Goal: Transaction & Acquisition: Purchase product/service

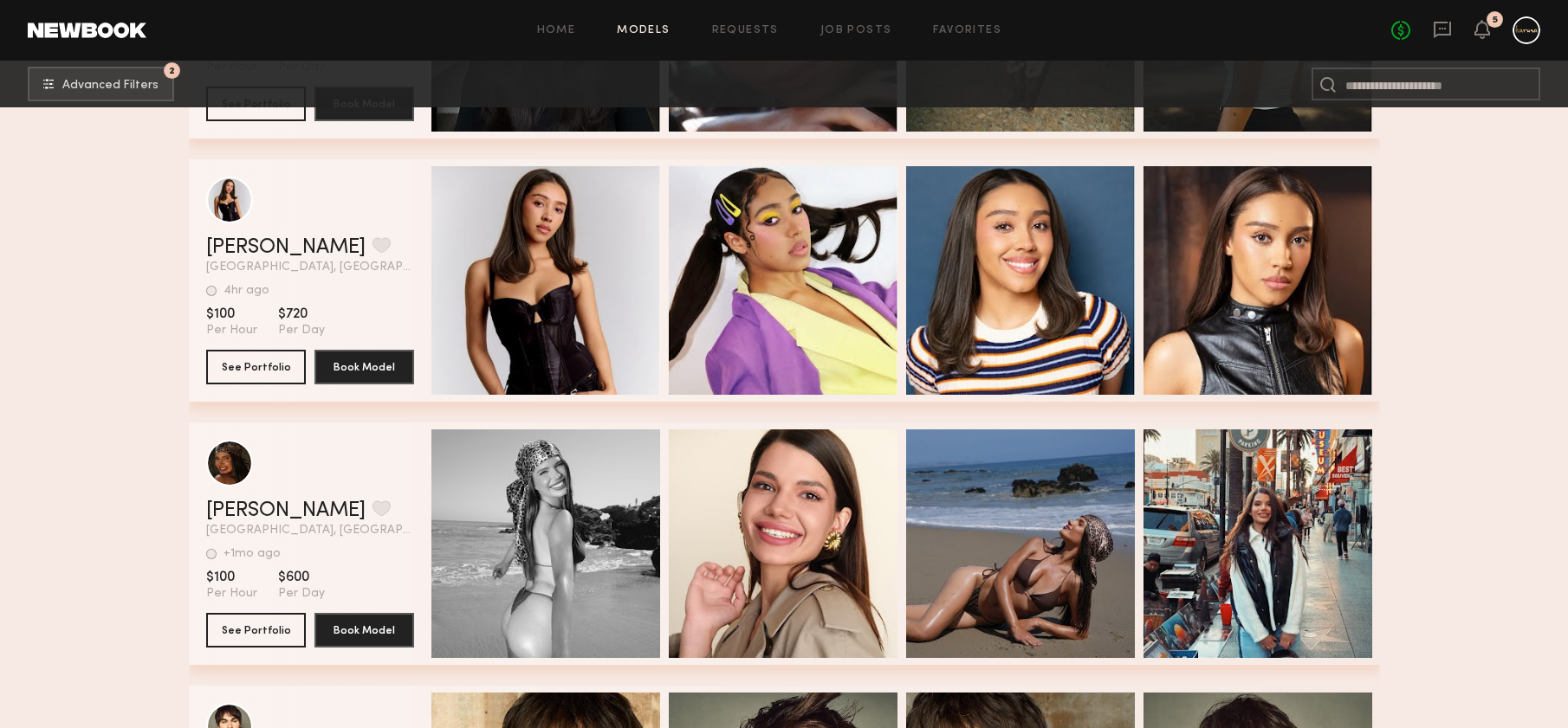
scroll to position [200248, 0]
click at [1526, 31] on div at bounding box center [1526, 31] width 28 height 28
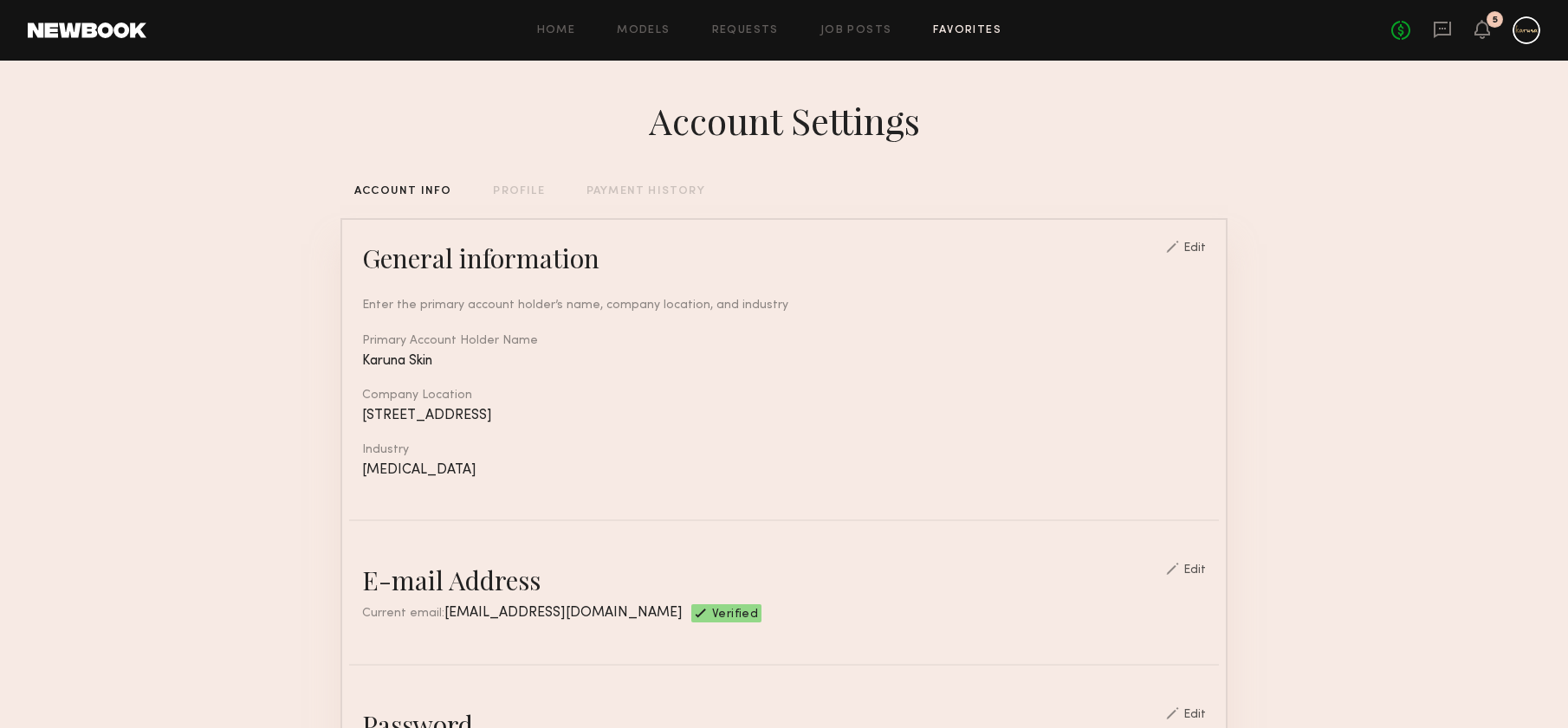
click at [969, 25] on link "Favorites" at bounding box center [966, 31] width 68 height 11
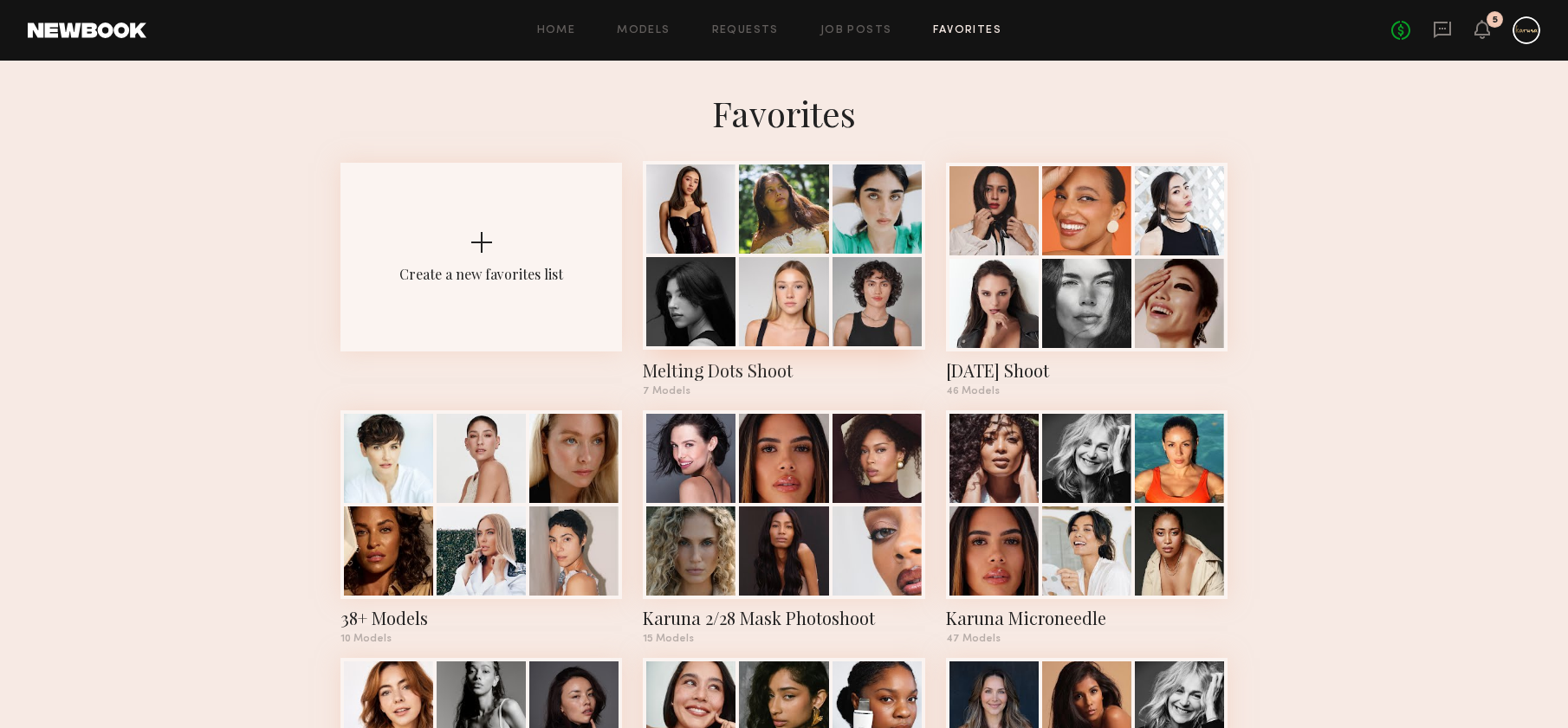
click at [848, 254] on div at bounding box center [784, 255] width 282 height 188
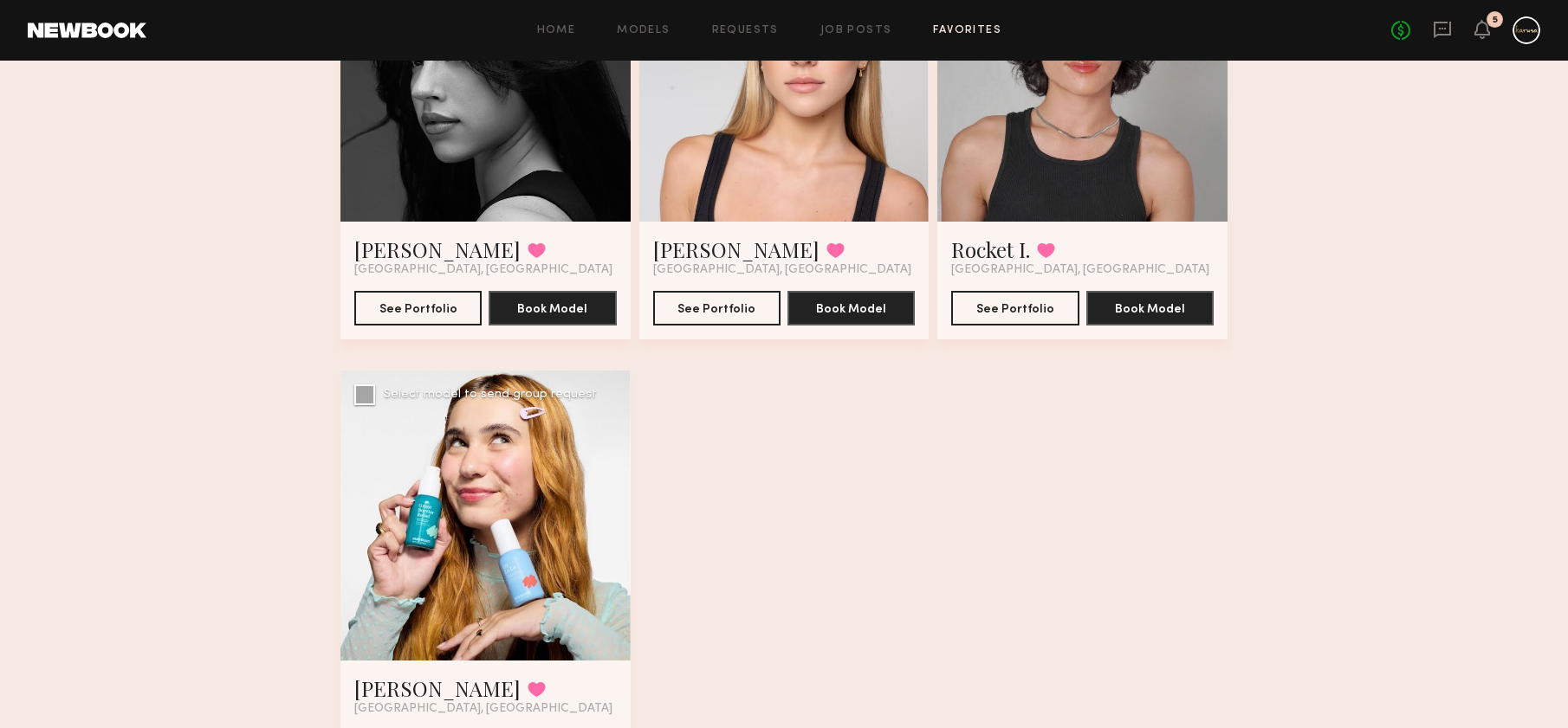
scroll to position [817, 0]
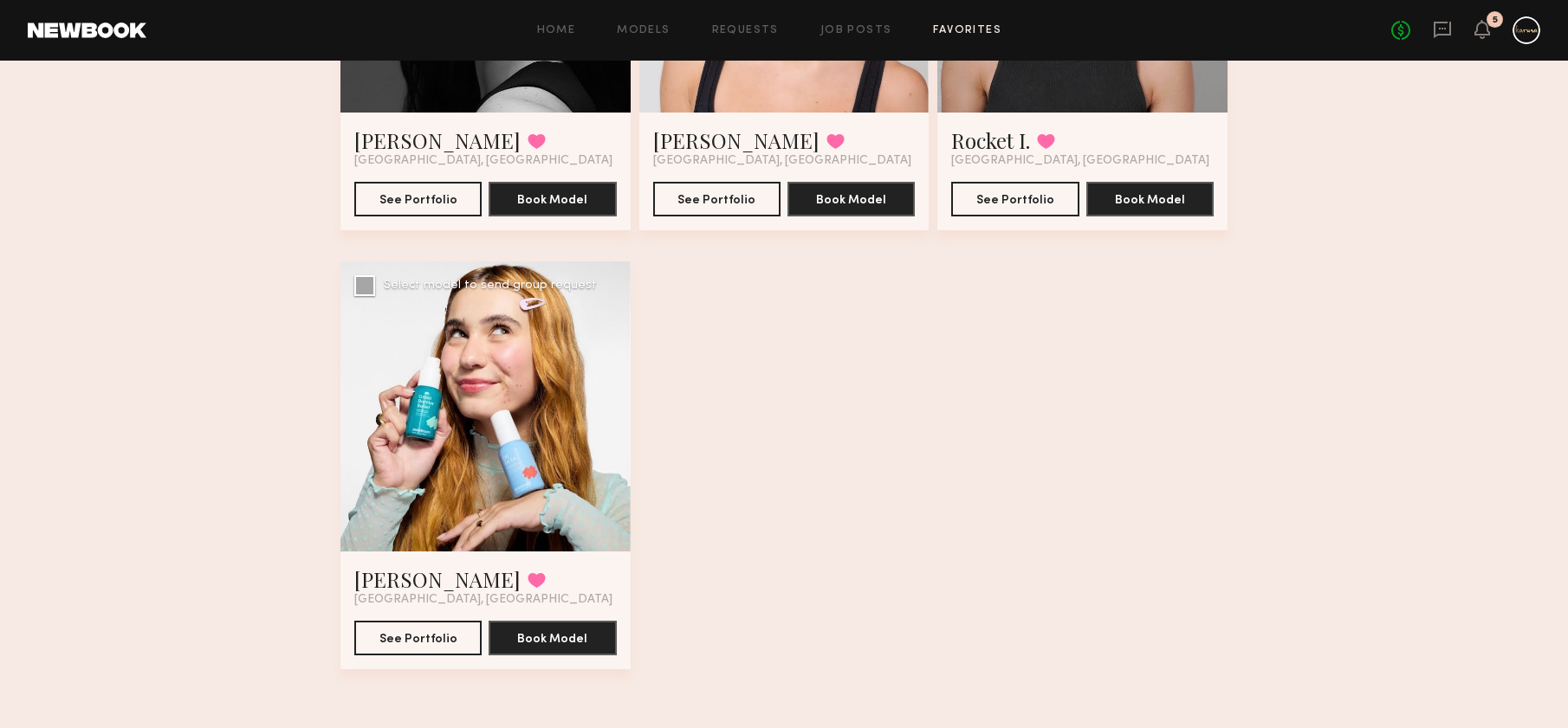
click at [476, 426] on div at bounding box center [485, 405] width 290 height 290
click at [560, 479] on div at bounding box center [485, 405] width 290 height 290
click at [411, 649] on button "See Portfolio" at bounding box center [418, 637] width 128 height 34
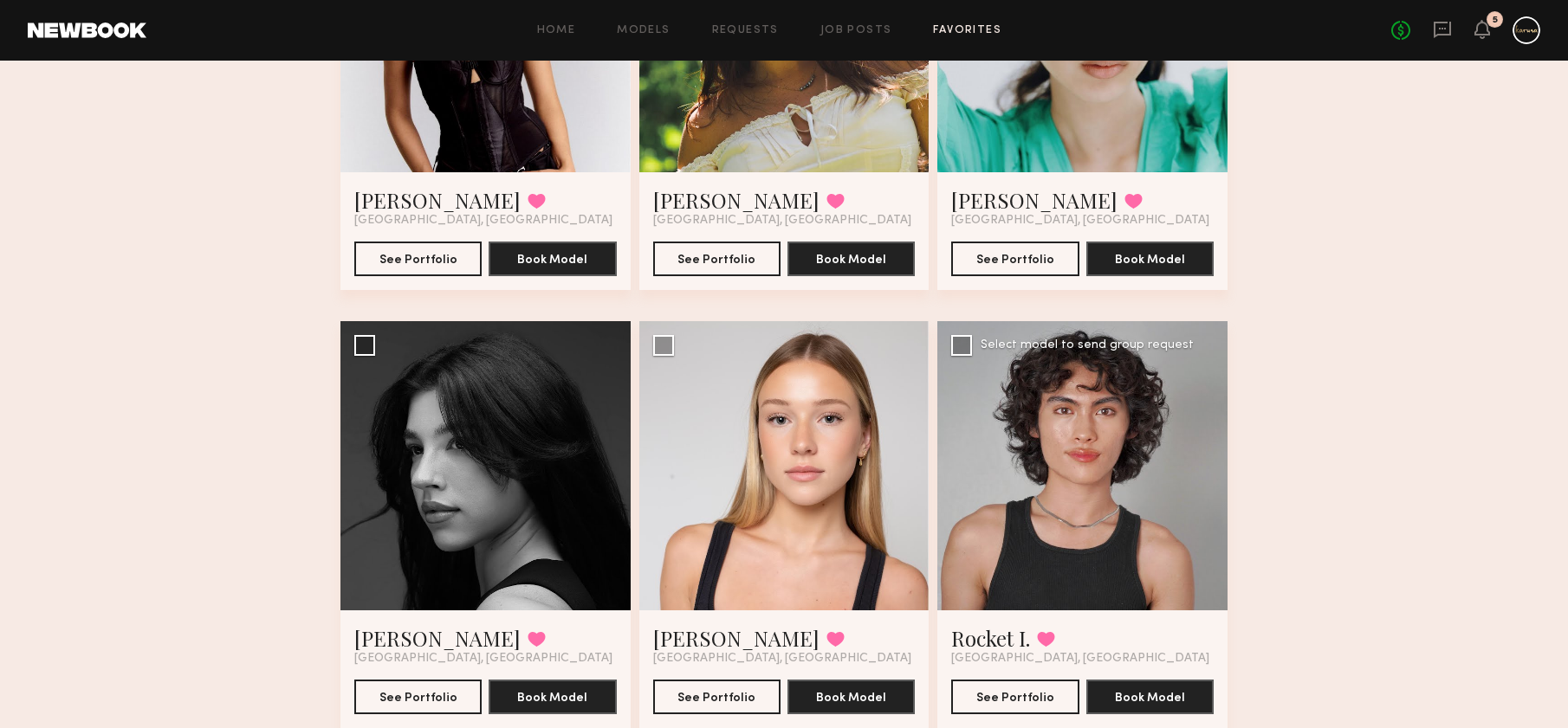
scroll to position [321, 0]
click at [1114, 531] on div at bounding box center [1082, 465] width 290 height 290
click at [997, 692] on button "See Portfolio" at bounding box center [1015, 694] width 128 height 34
click at [707, 696] on button "See Portfolio" at bounding box center [716, 694] width 128 height 34
drag, startPoint x: 533, startPoint y: 472, endPoint x: 545, endPoint y: 462, distance: 15.6
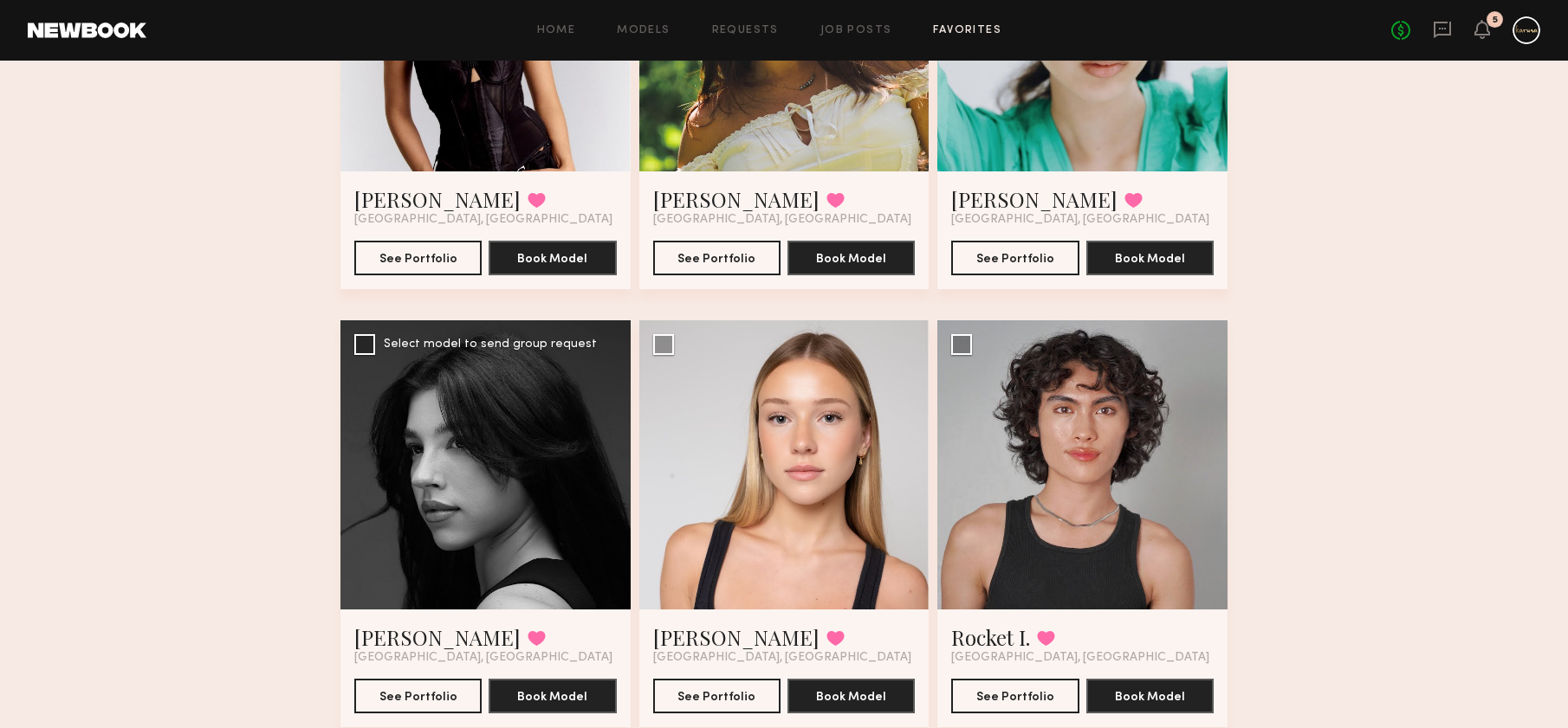
click at [534, 472] on div at bounding box center [485, 465] width 290 height 290
click at [426, 701] on button "See Portfolio" at bounding box center [418, 694] width 128 height 34
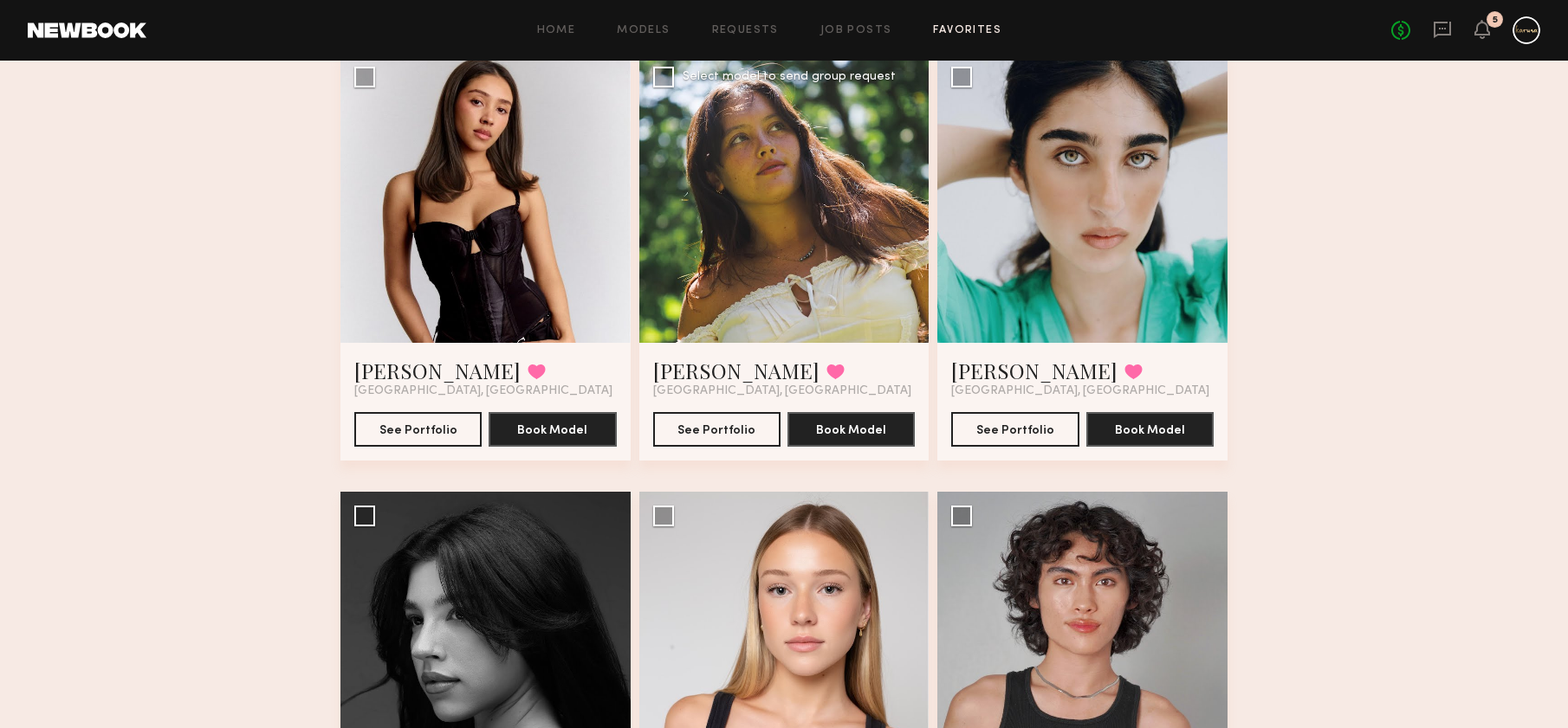
scroll to position [0, 0]
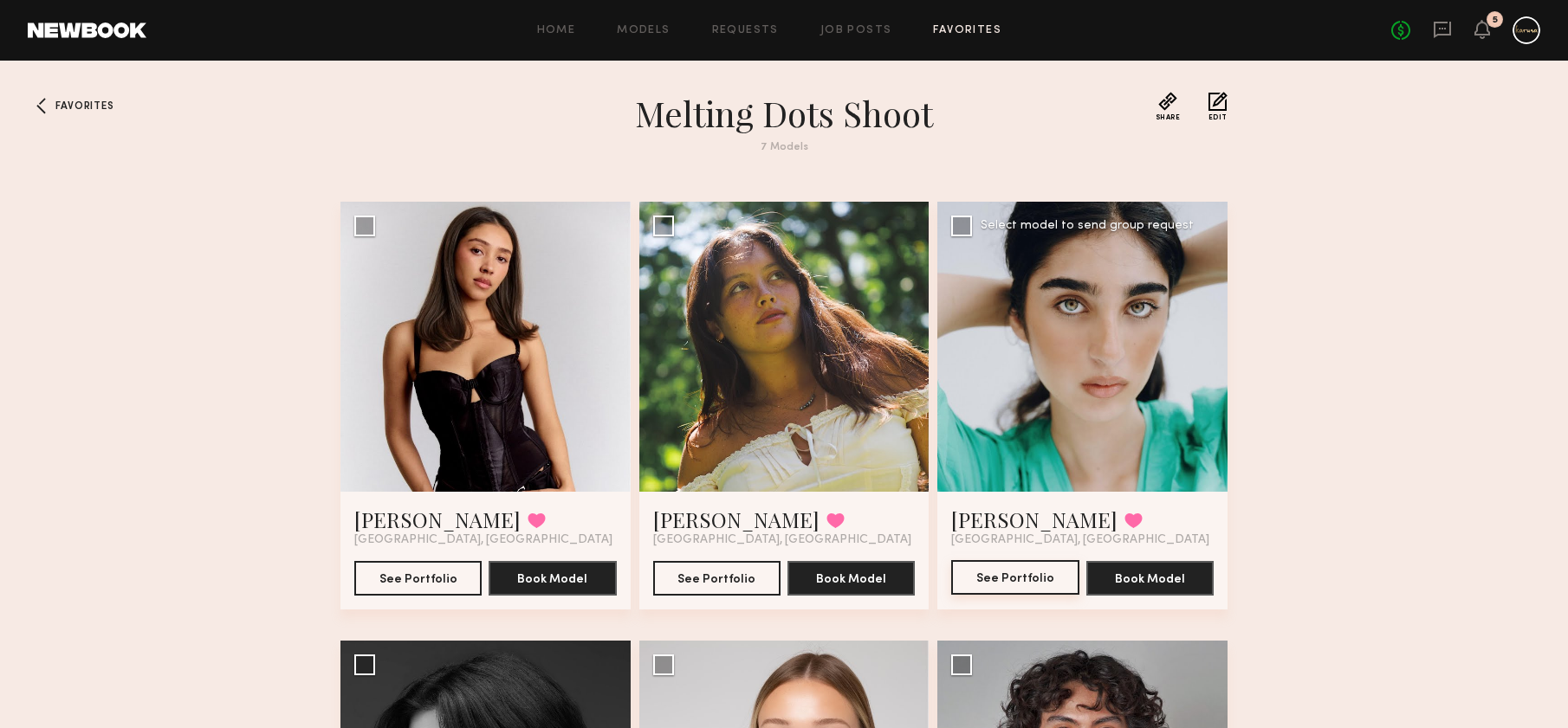
click at [1025, 571] on button "See Portfolio" at bounding box center [1015, 577] width 128 height 34
click at [824, 337] on div at bounding box center [784, 346] width 290 height 290
click at [719, 575] on button "See Portfolio" at bounding box center [716, 577] width 128 height 34
click at [393, 573] on button "See Portfolio" at bounding box center [418, 577] width 128 height 34
click at [553, 25] on link "Home" at bounding box center [557, 31] width 39 height 11
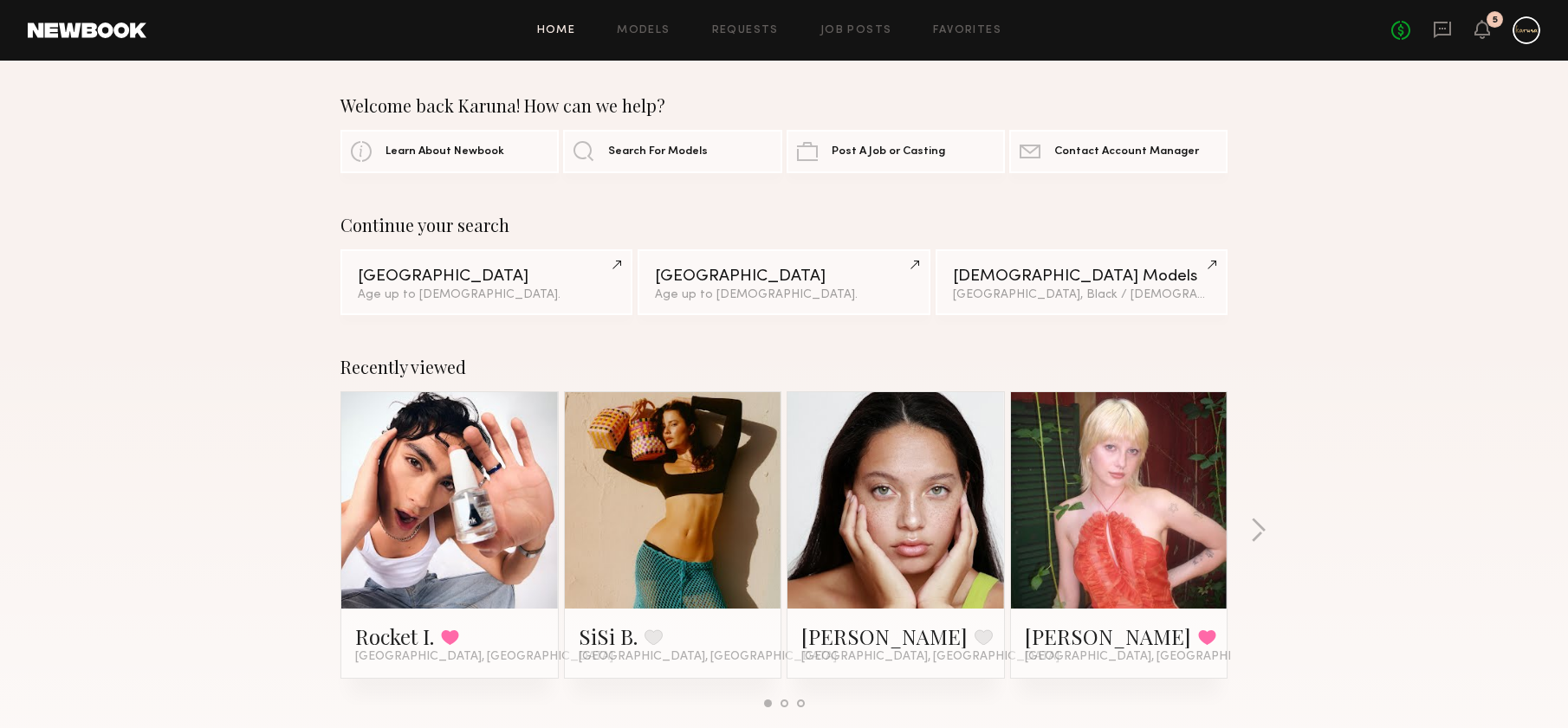
click at [645, 21] on div "Home Models Requests Job Posts Favorites Sign Out No fees up to $5,000 5" at bounding box center [843, 31] width 1394 height 28
click at [1252, 529] on button "button" at bounding box center [1258, 531] width 17 height 29
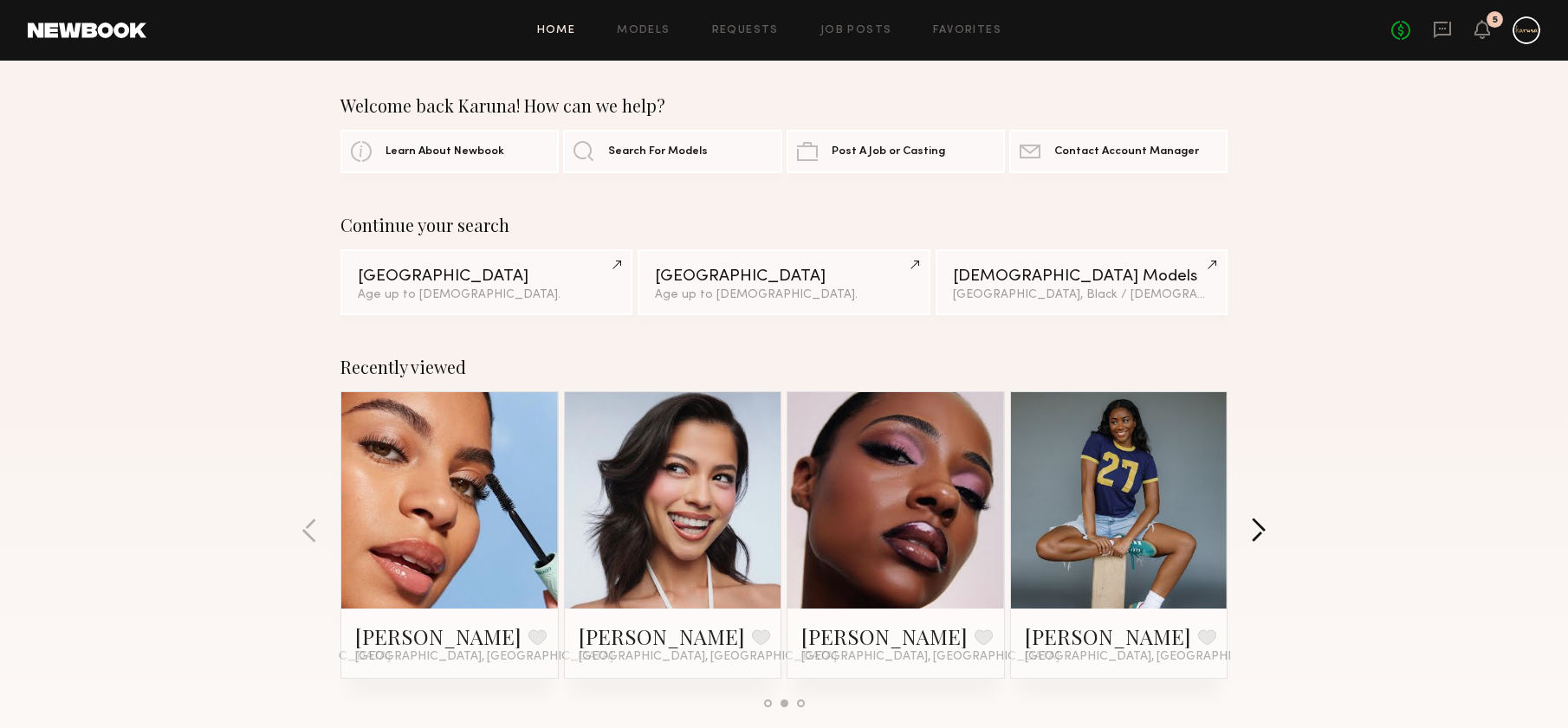
click at [1252, 529] on button "button" at bounding box center [1258, 531] width 17 height 29
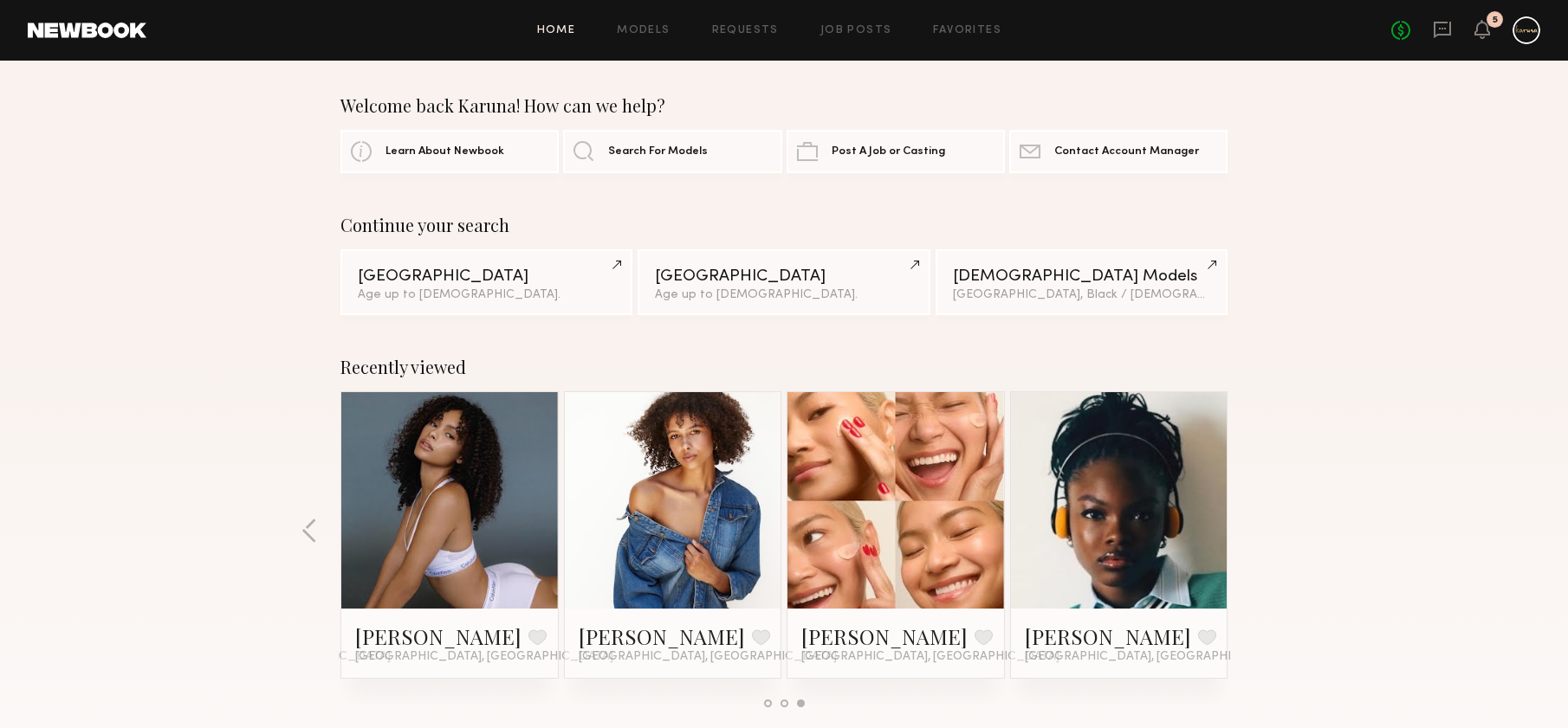
click at [1252, 529] on div "Recently viewed Rocket I. Favorited Los Angeles, CA SiSi B. Favorite Los Angele…" at bounding box center [784, 539] width 1568 height 406
click at [536, 297] on div "Age up to 29 y.o." at bounding box center [487, 294] width 257 height 12
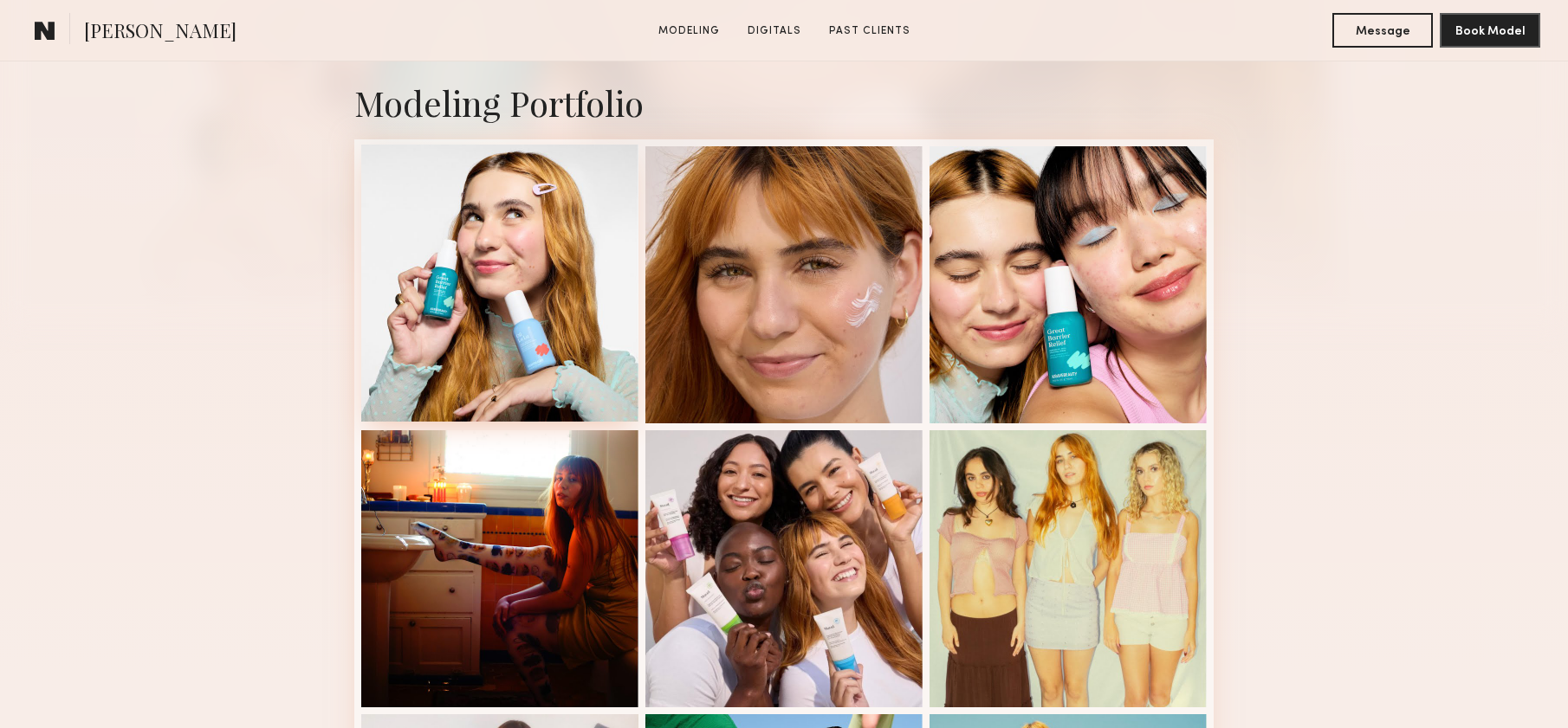
scroll to position [373, 0]
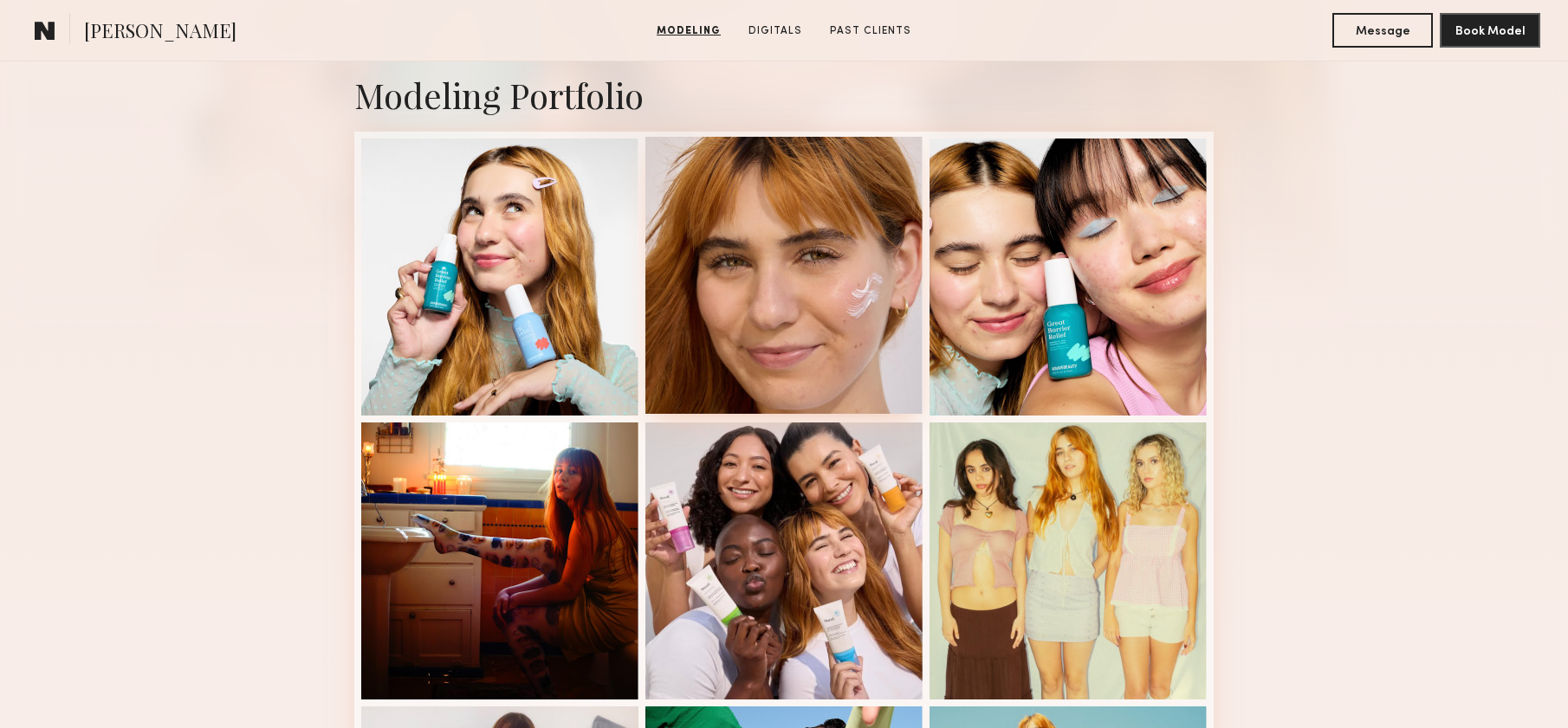
click at [815, 227] on div at bounding box center [784, 275] width 277 height 277
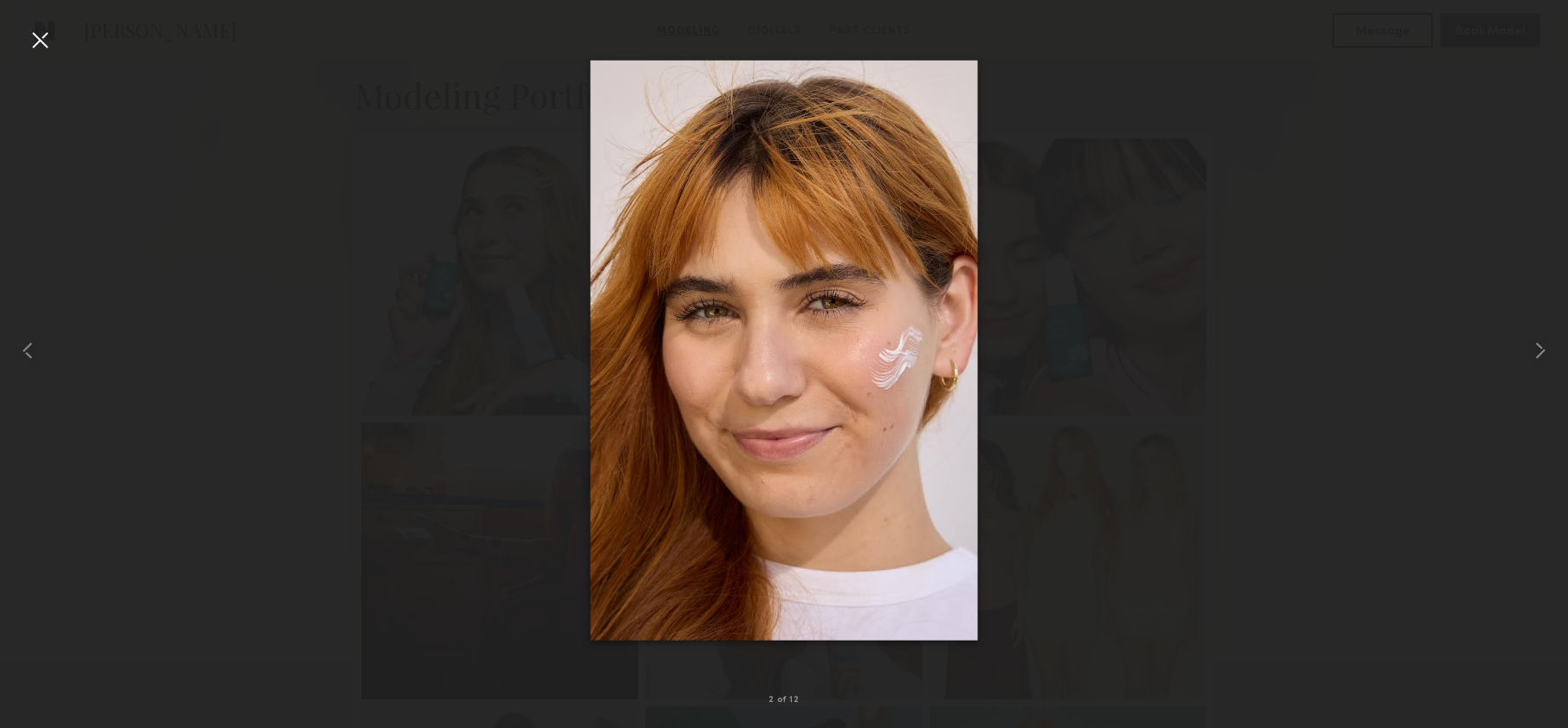
click at [1130, 221] on div at bounding box center [784, 350] width 1568 height 645
click at [1123, 219] on div at bounding box center [784, 350] width 1568 height 645
click at [31, 46] on div at bounding box center [40, 40] width 28 height 28
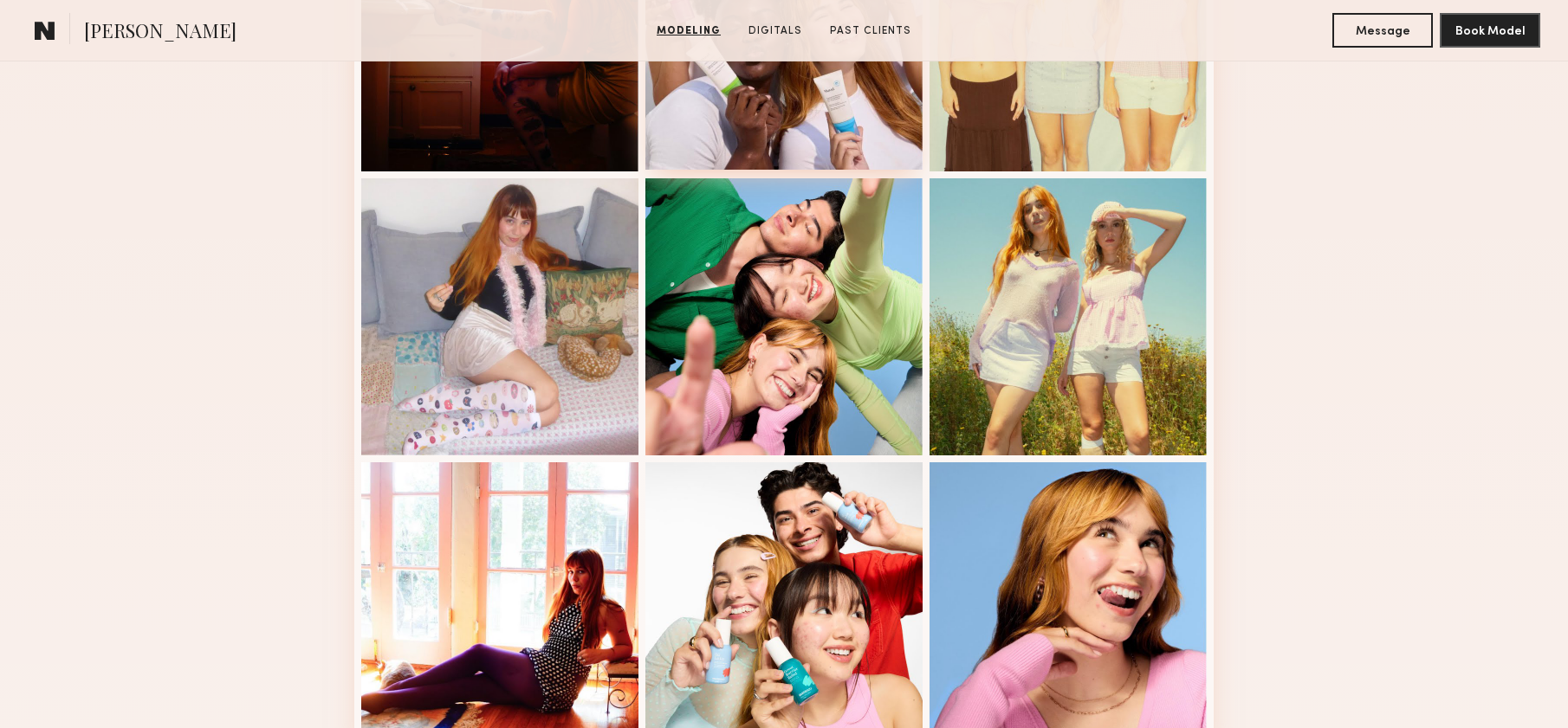
scroll to position [1013, 0]
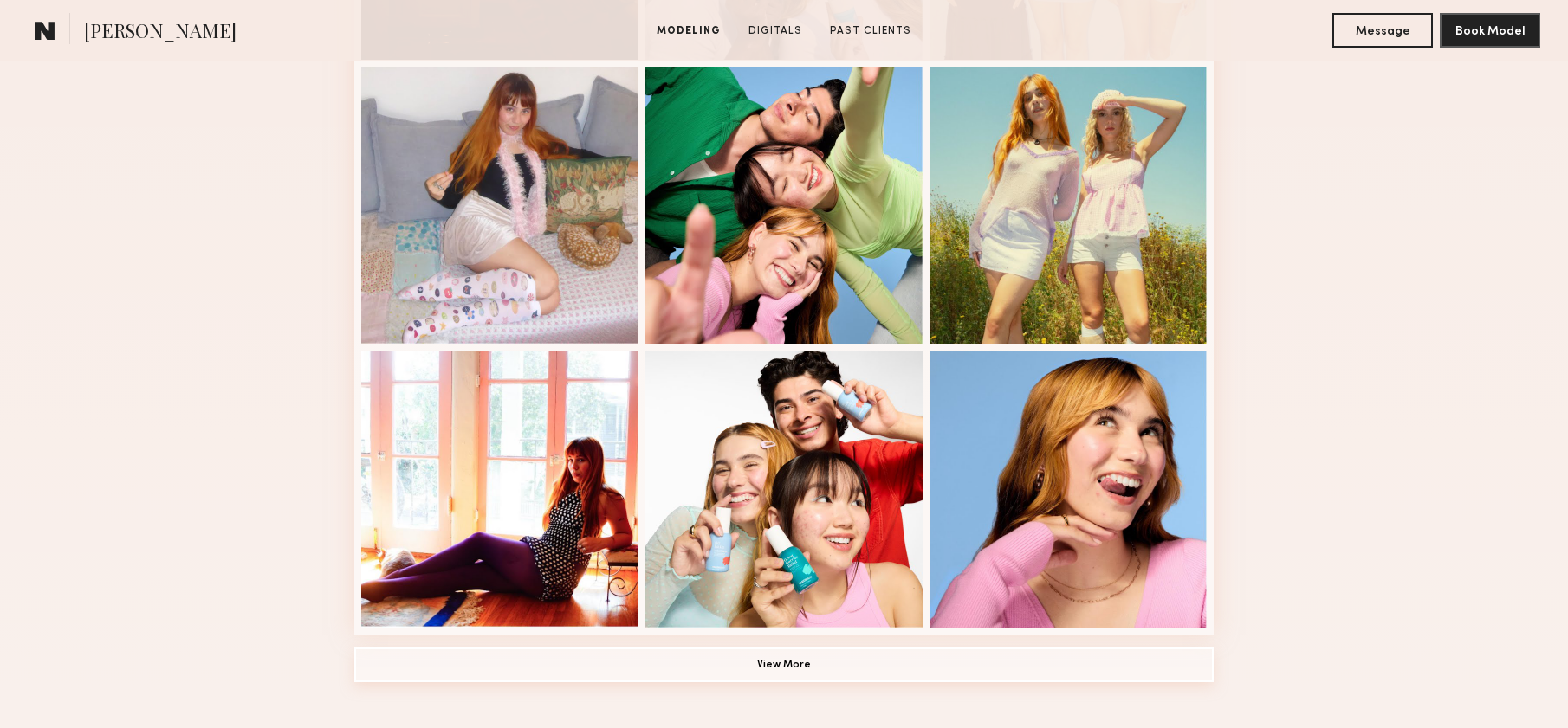
click at [769, 655] on button "View More" at bounding box center [784, 665] width 859 height 34
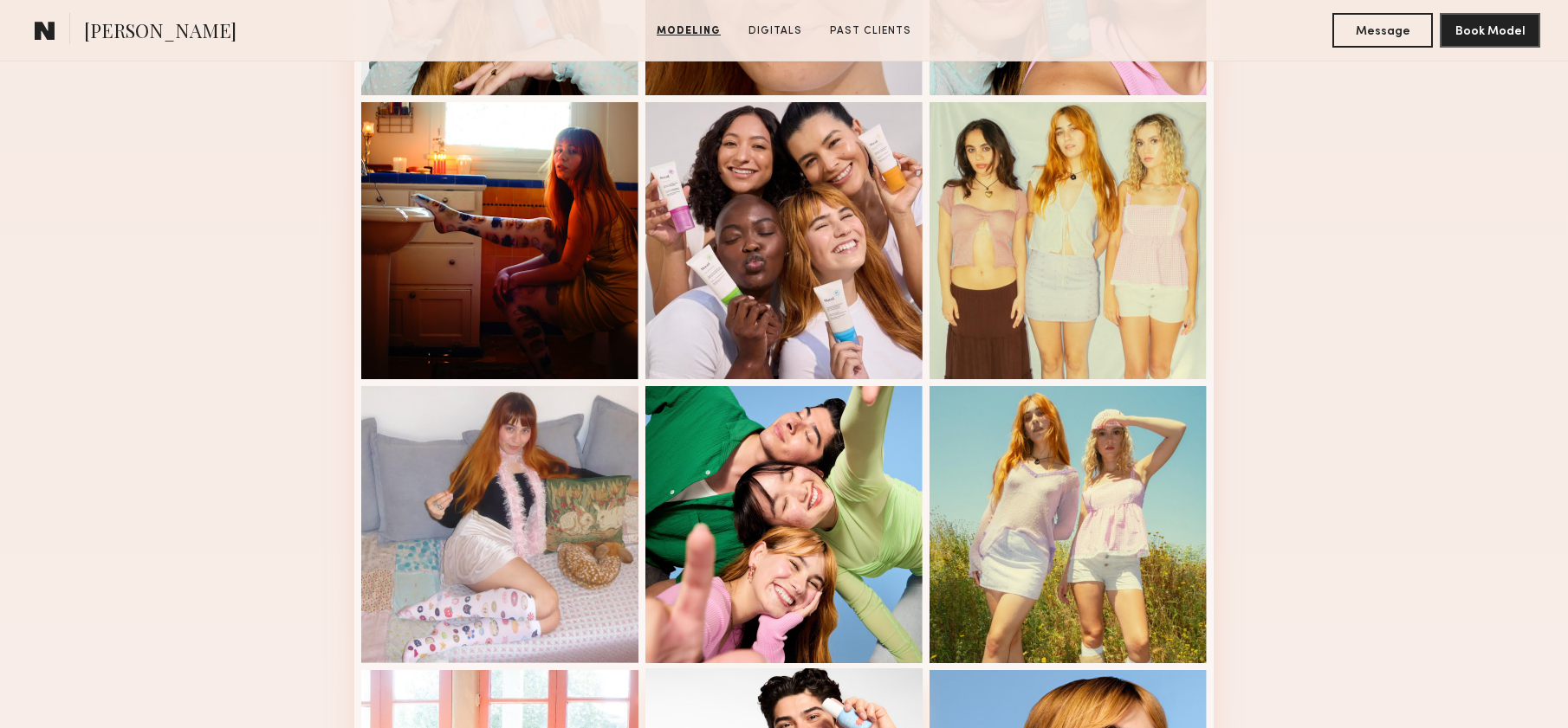
scroll to position [221, 0]
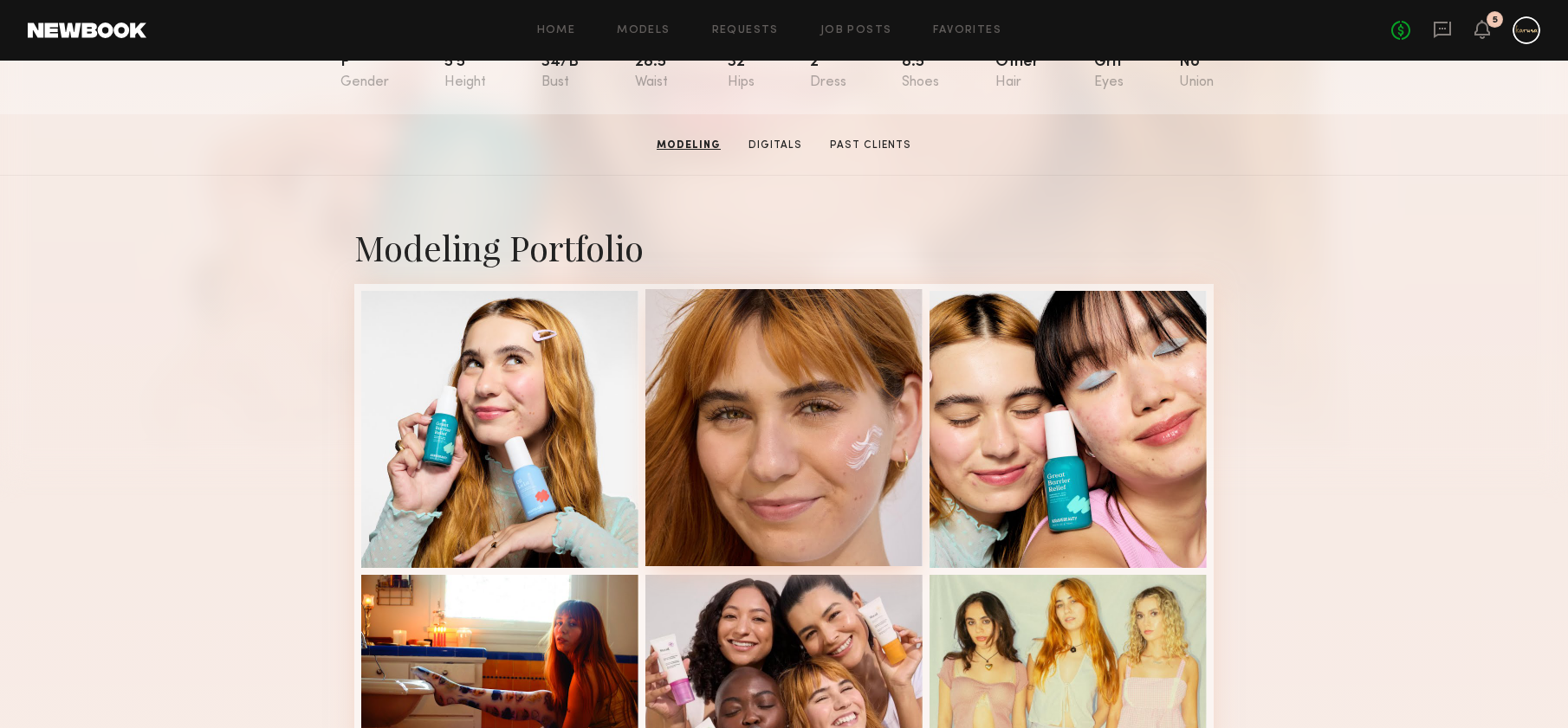
click at [842, 424] on div at bounding box center [784, 427] width 277 height 277
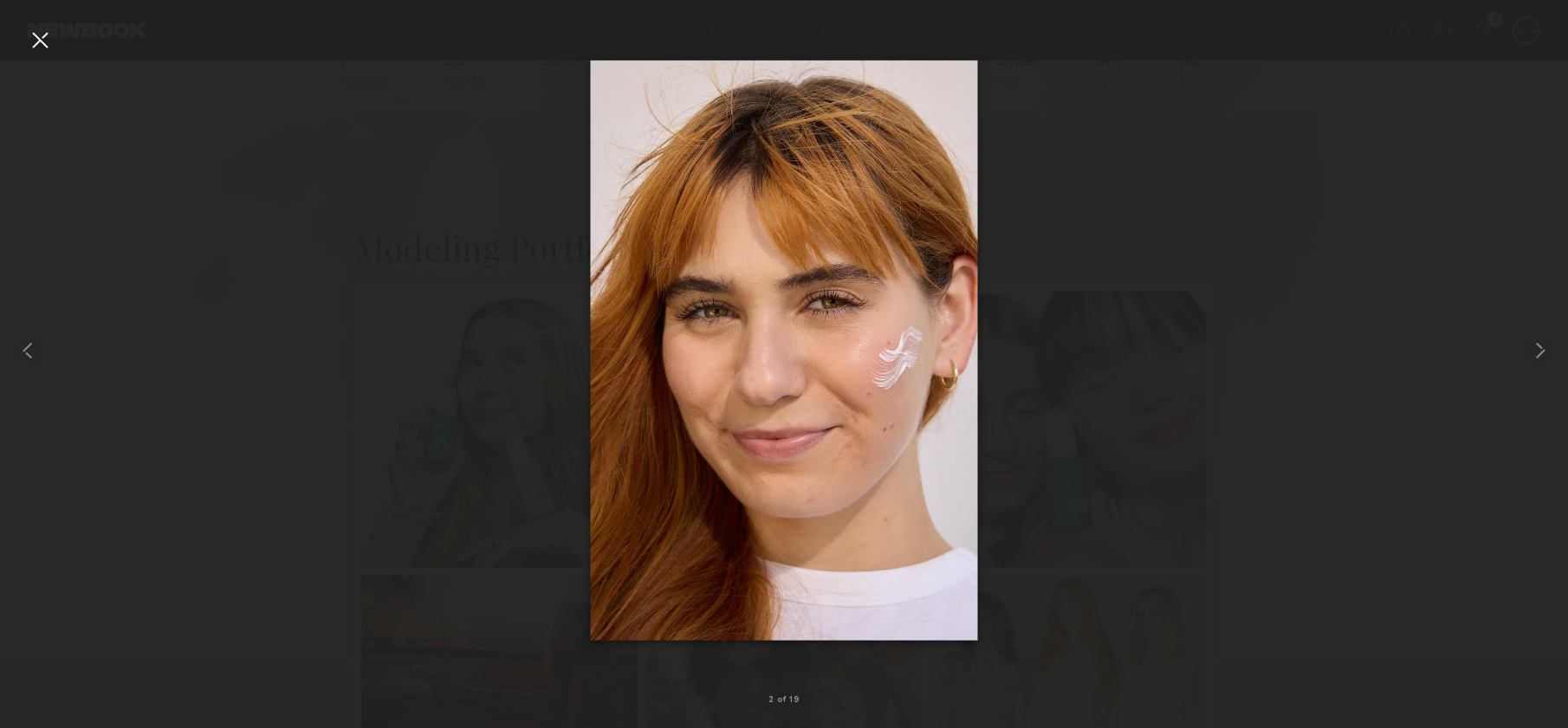
click at [32, 38] on div at bounding box center [40, 40] width 28 height 28
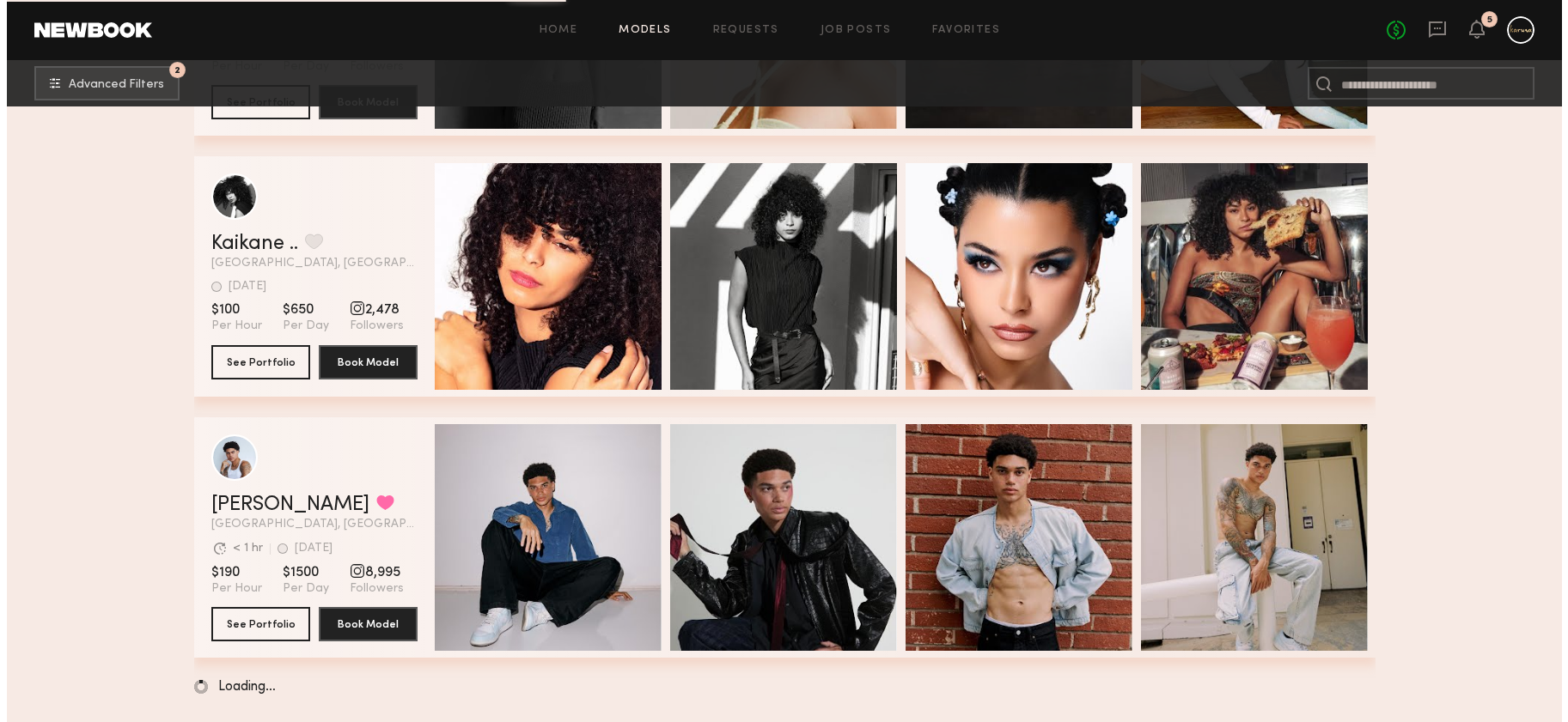
scroll to position [5462, 0]
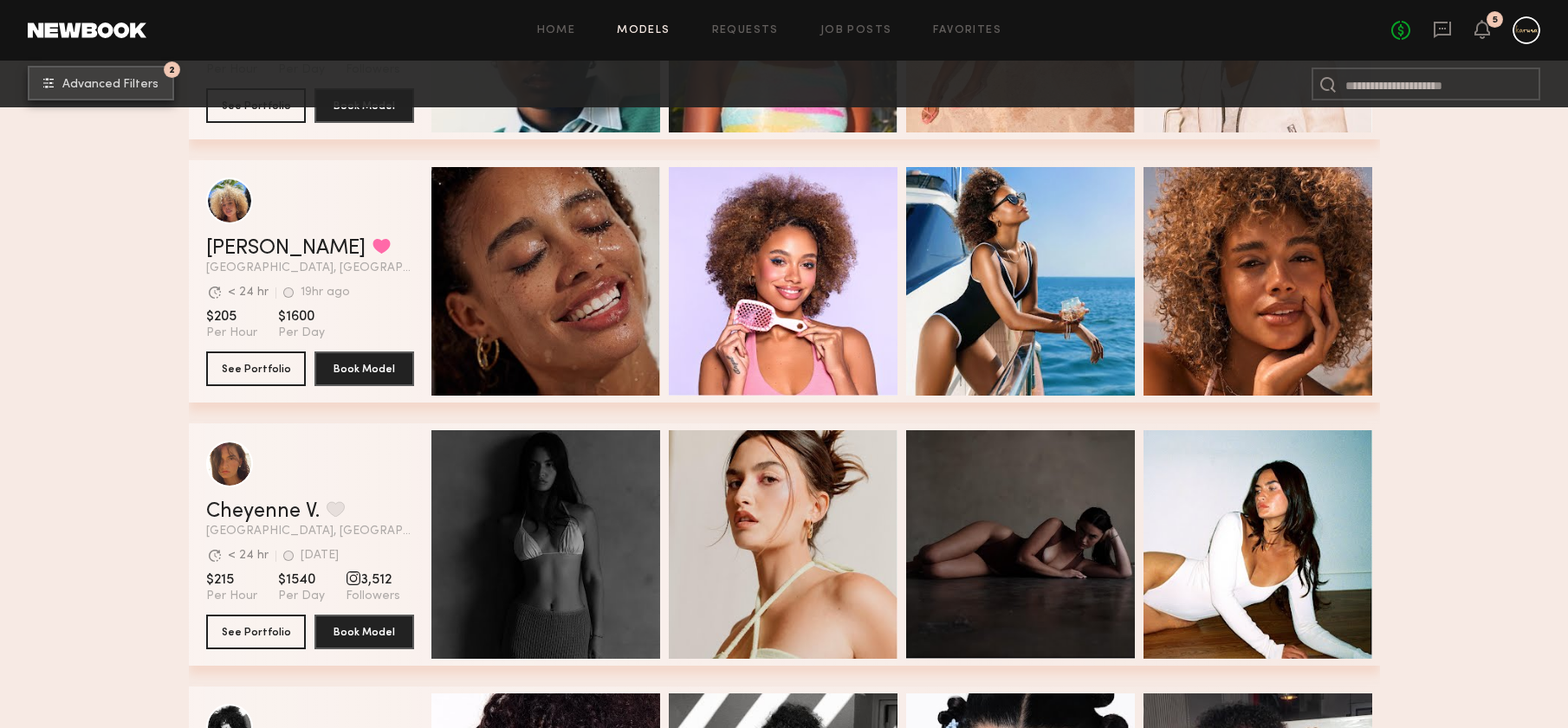
click at [78, 74] on button "2 Advanced Filters" at bounding box center [101, 83] width 146 height 34
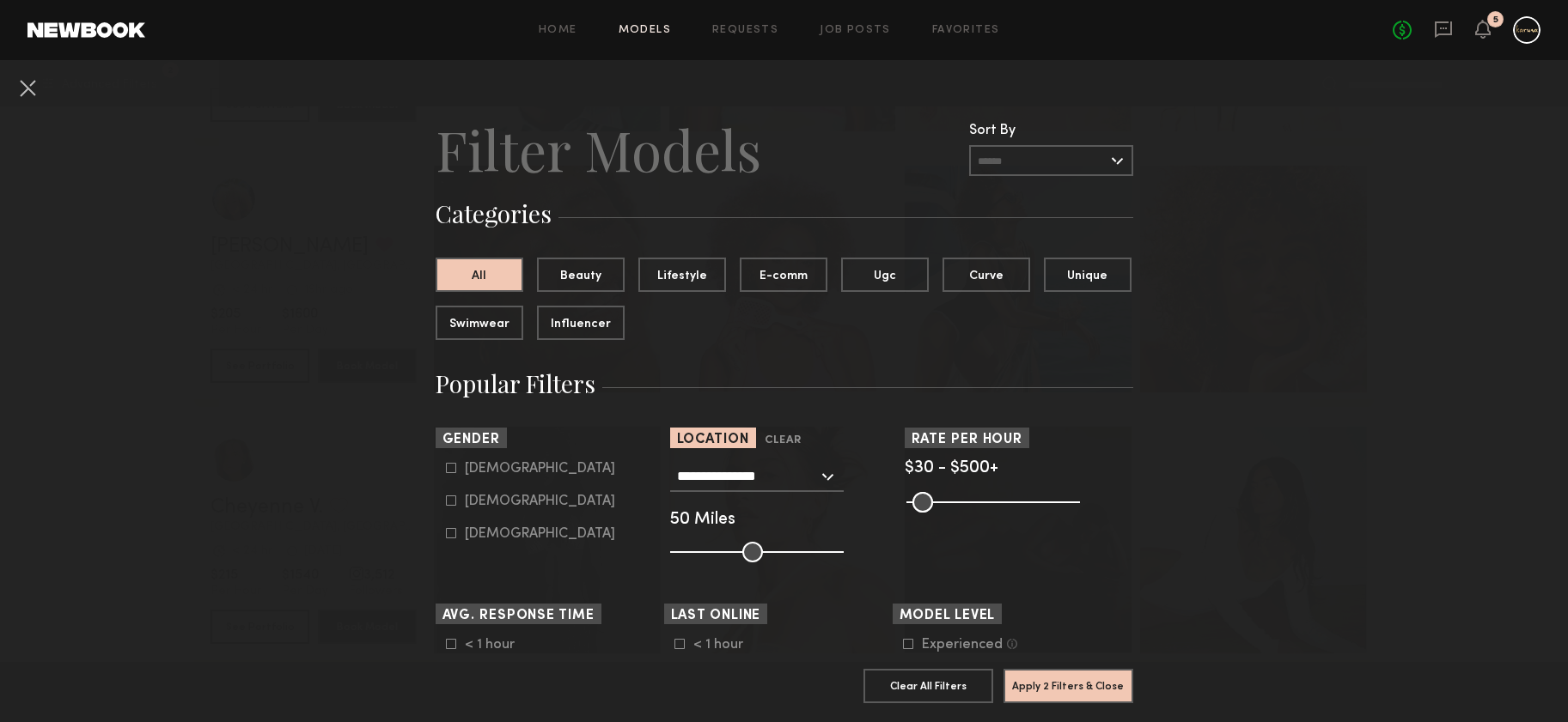
click at [489, 503] on div "Female" at bounding box center [539, 501] width 151 height 10
type input "**"
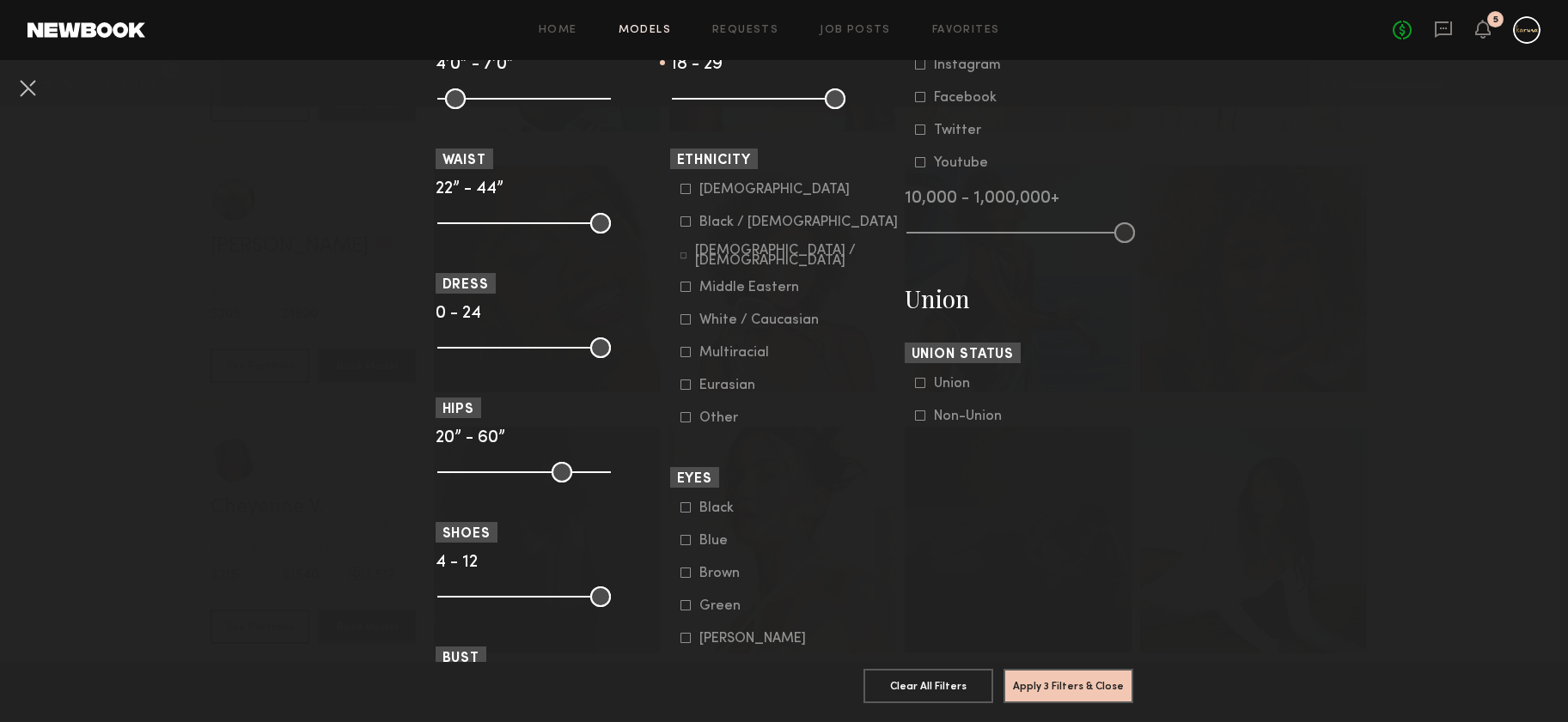
scroll to position [887, 0]
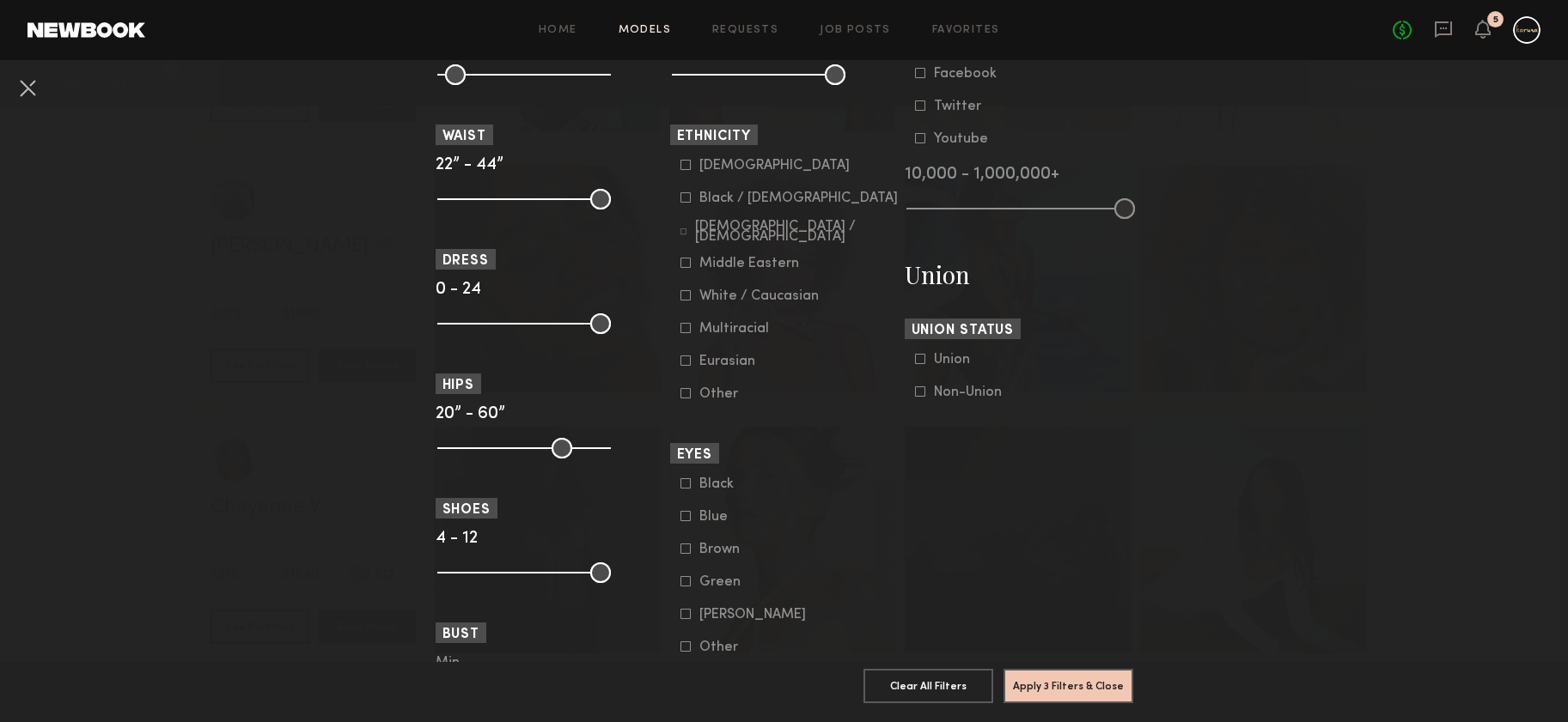
click at [703, 161] on div "Asian" at bounding box center [774, 165] width 151 height 10
click at [1064, 675] on button "Apply 4 Filters & Close" at bounding box center [1068, 685] width 130 height 34
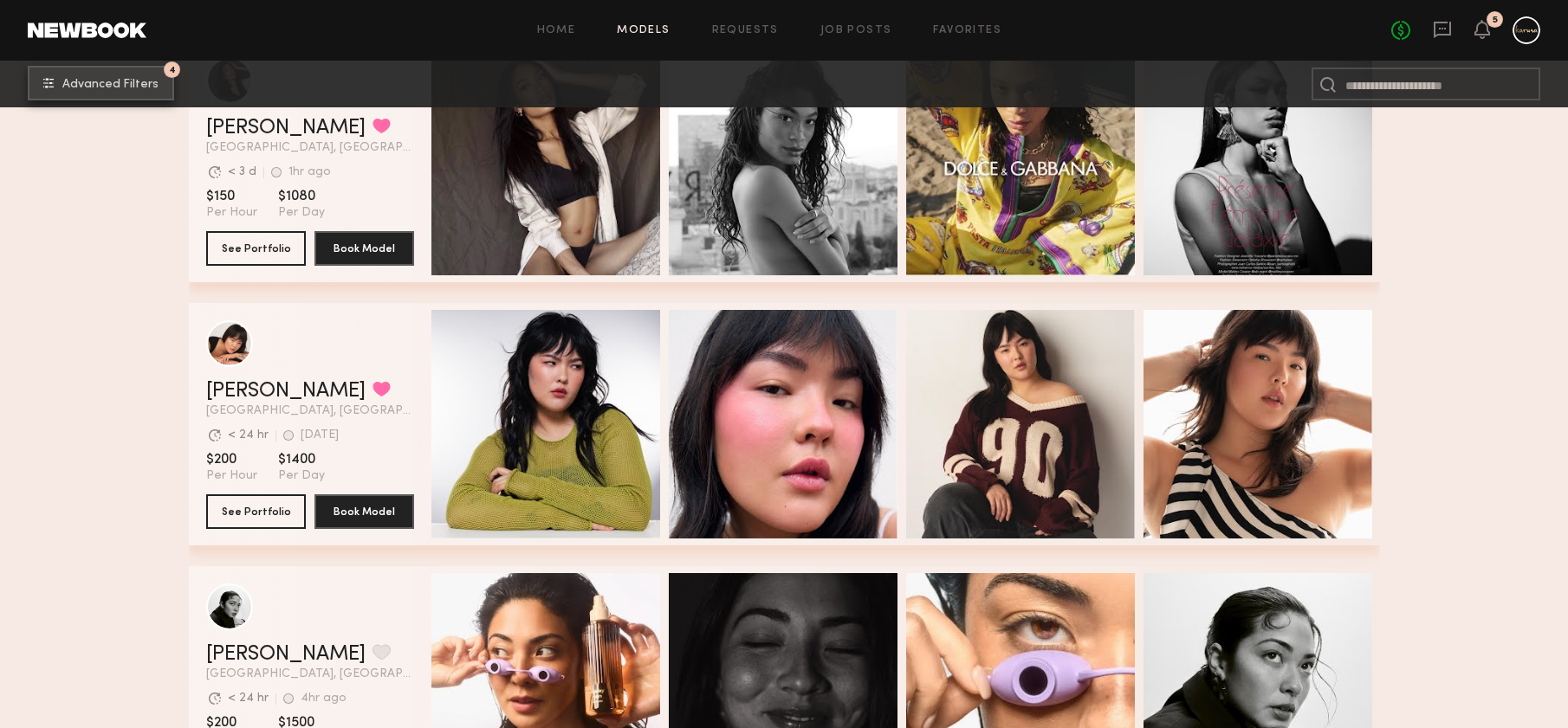
scroll to position [491, 0]
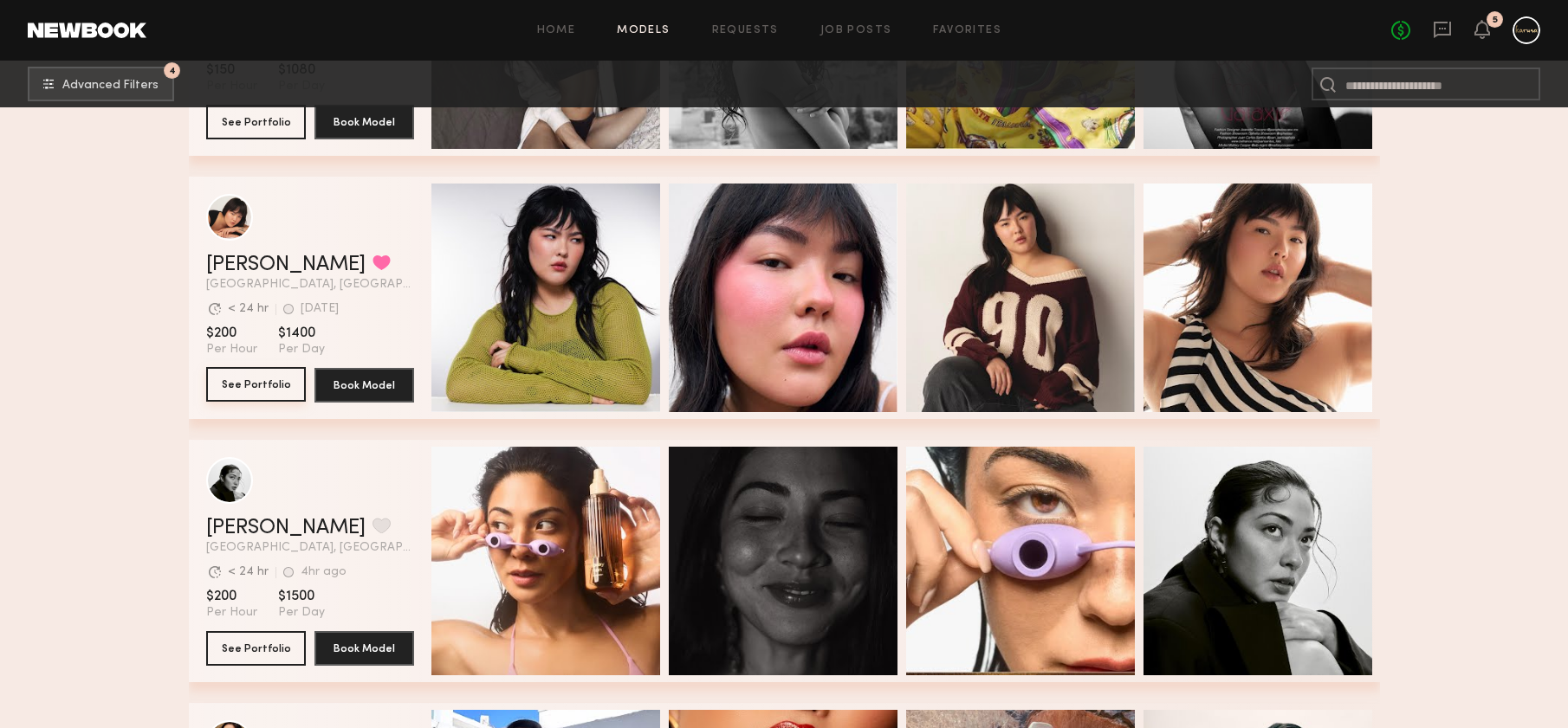
click at [231, 396] on button "See Portfolio" at bounding box center [256, 384] width 100 height 34
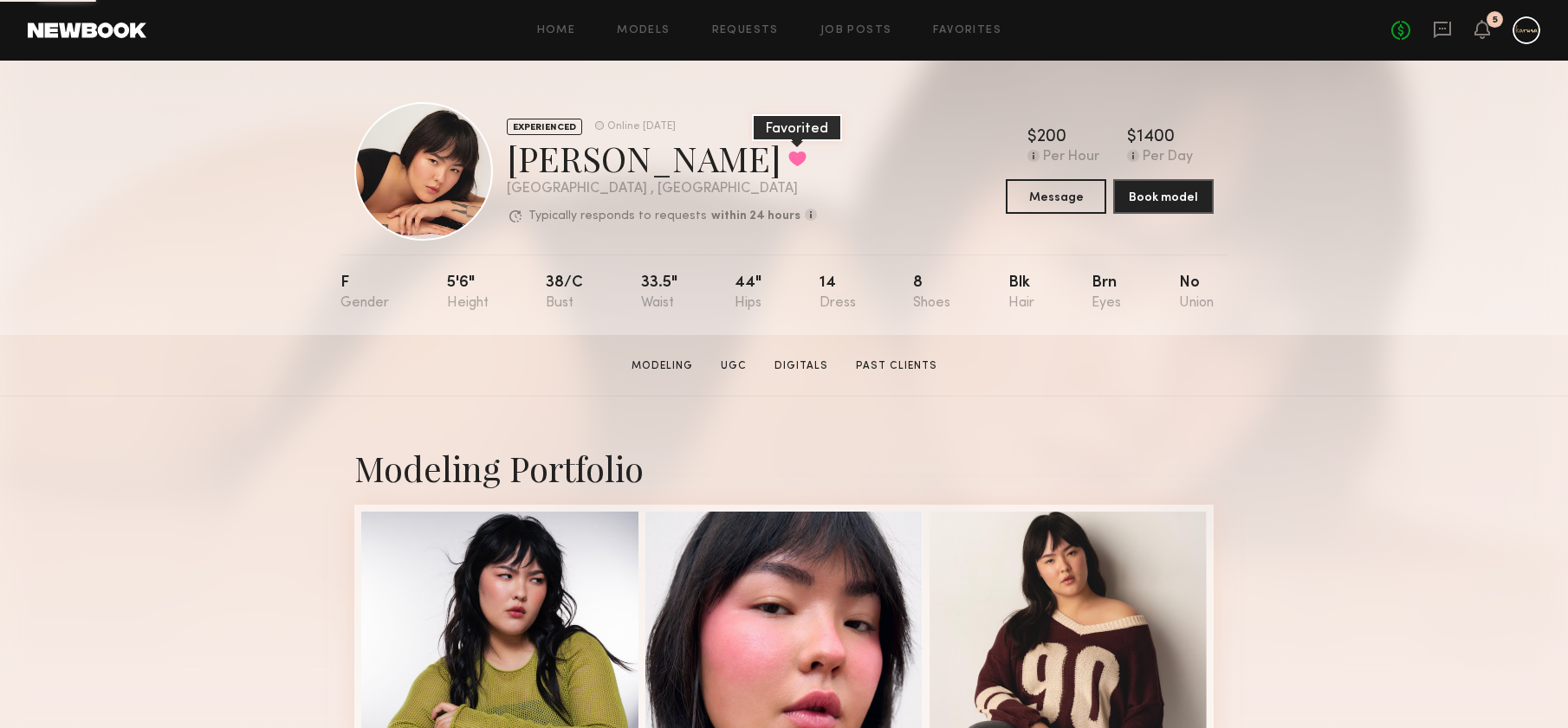
click at [788, 151] on button at bounding box center [798, 158] width 19 height 16
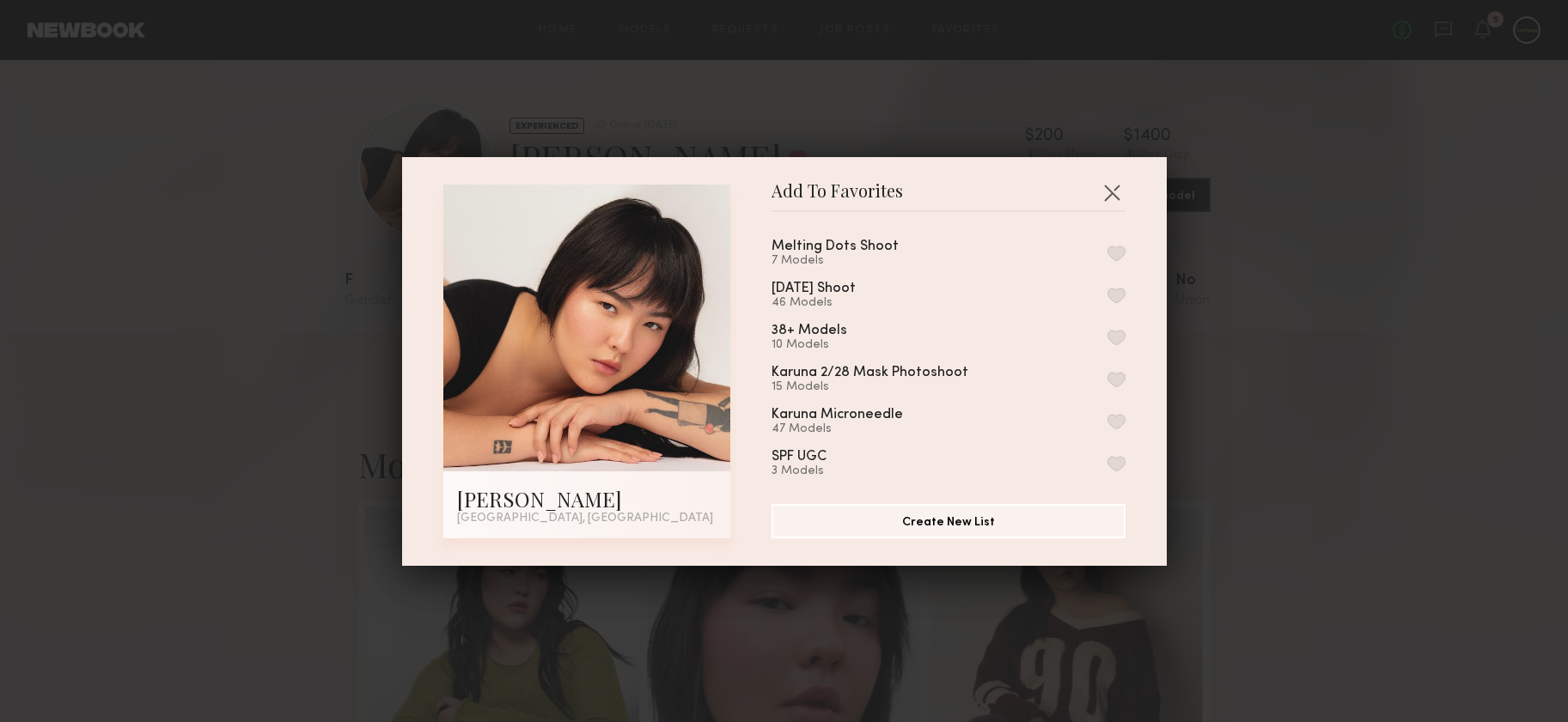
click at [1107, 254] on button "button" at bounding box center [1117, 253] width 19 height 16
click at [1107, 190] on button "button" at bounding box center [1112, 192] width 28 height 28
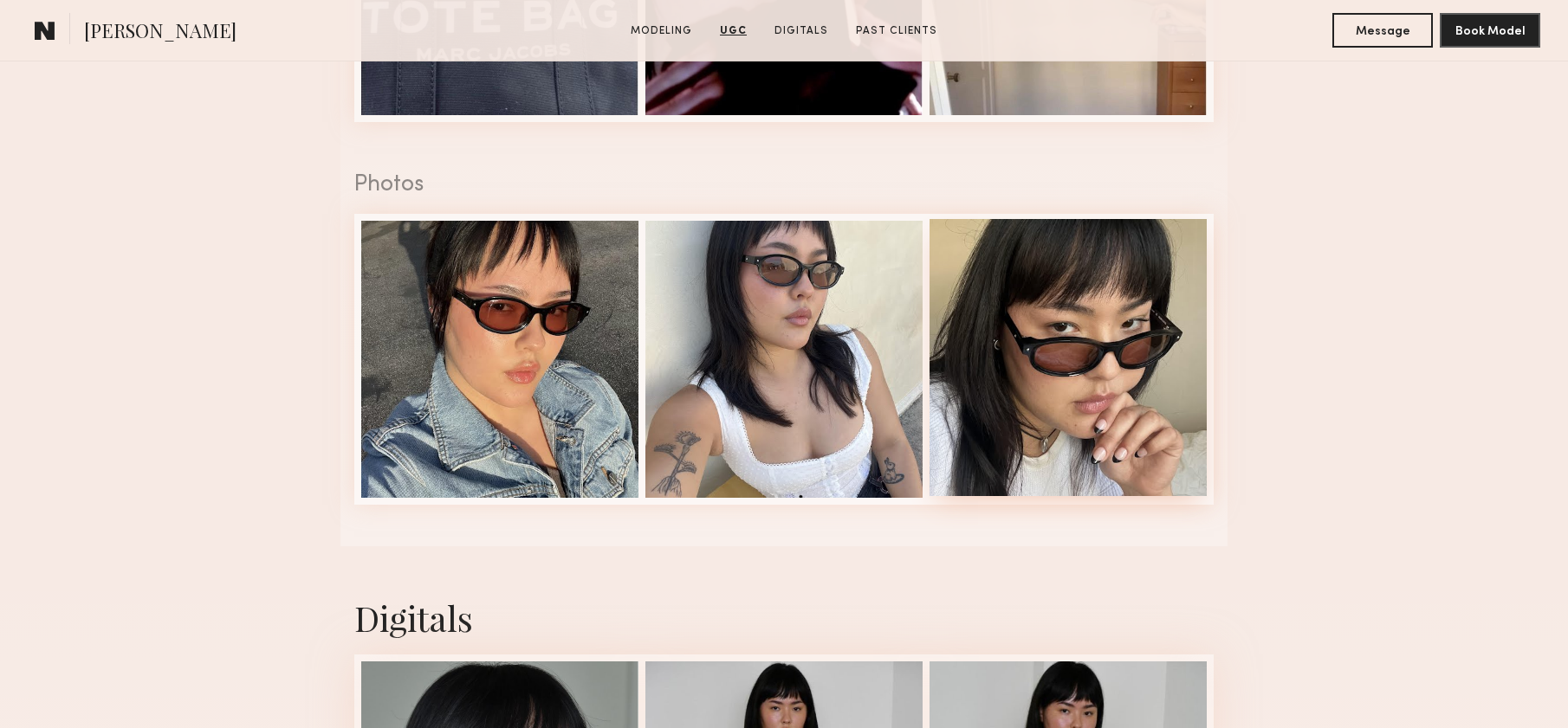
scroll to position [2612, 0]
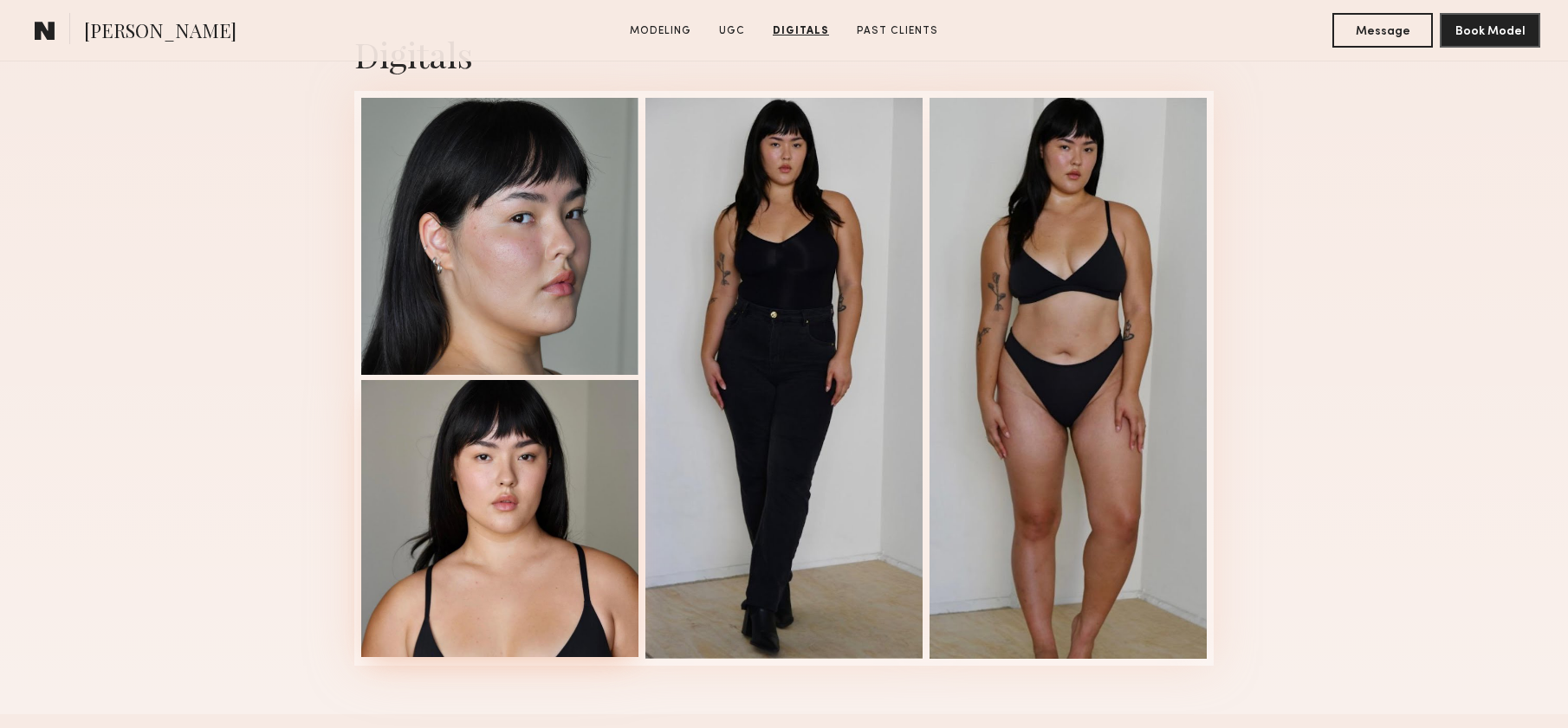
click at [537, 455] on div at bounding box center [499, 518] width 277 height 277
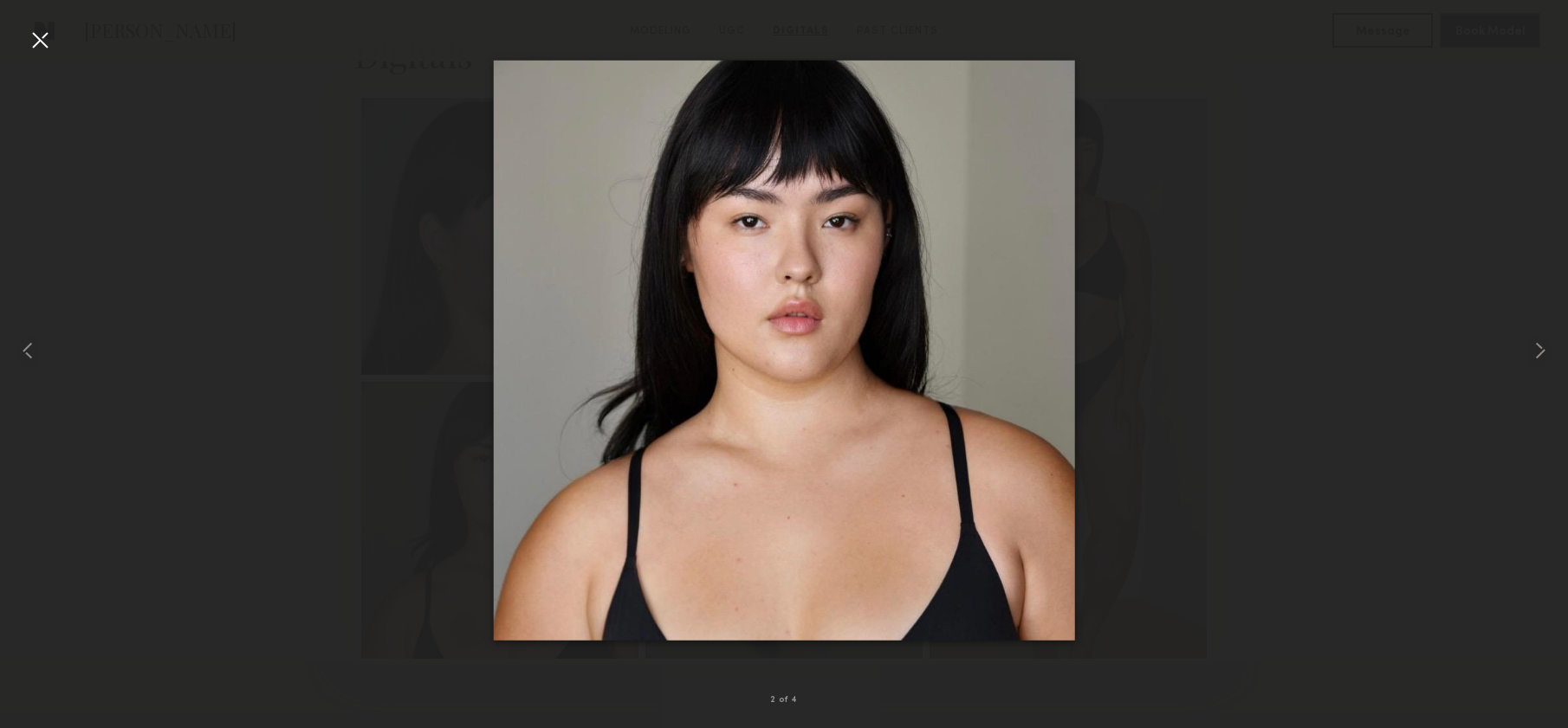
click at [1284, 511] on div at bounding box center [784, 350] width 1568 height 645
click at [1348, 388] on div at bounding box center [784, 350] width 1568 height 645
click at [1408, 322] on div at bounding box center [784, 350] width 1568 height 645
click at [45, 43] on div at bounding box center [40, 40] width 28 height 28
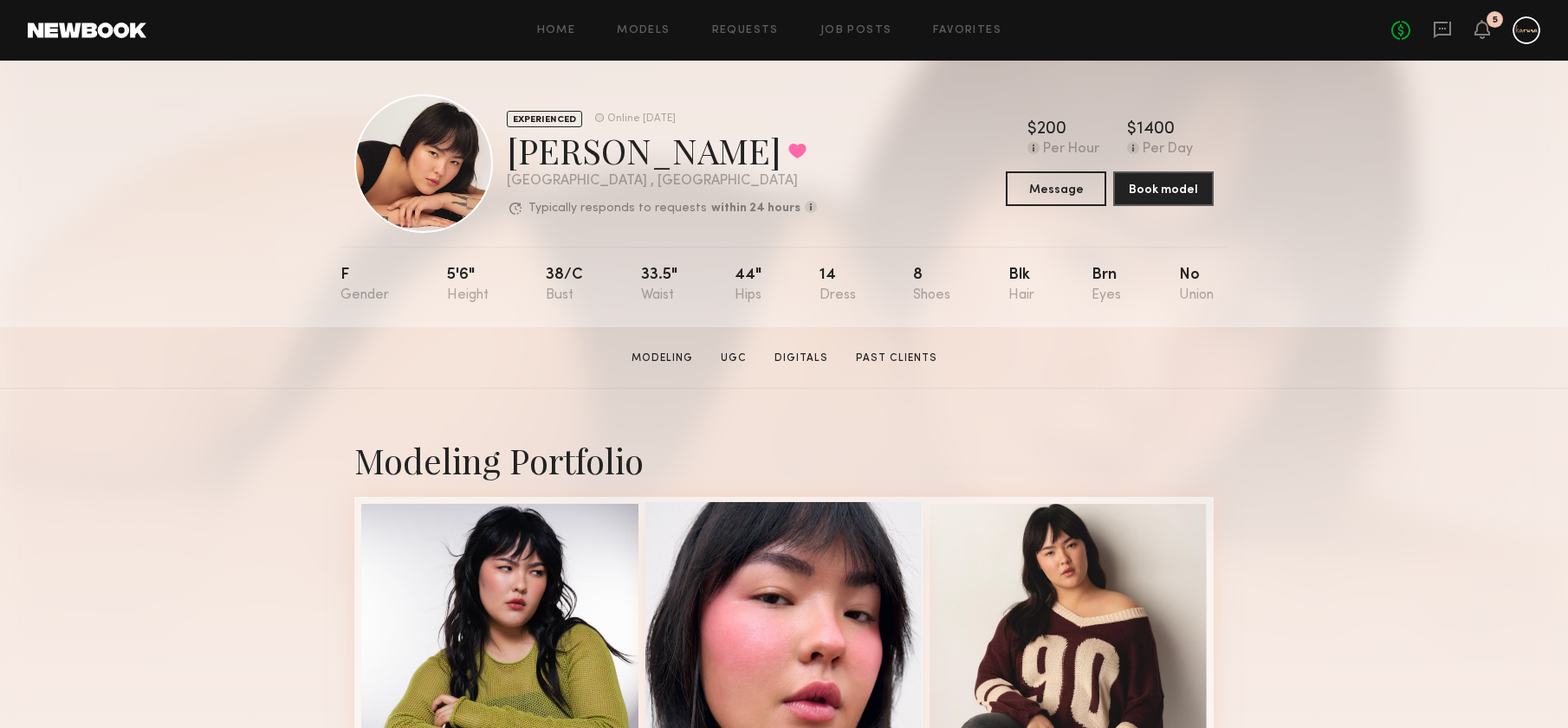
scroll to position [0, 0]
